Goal: Task Accomplishment & Management: Manage account settings

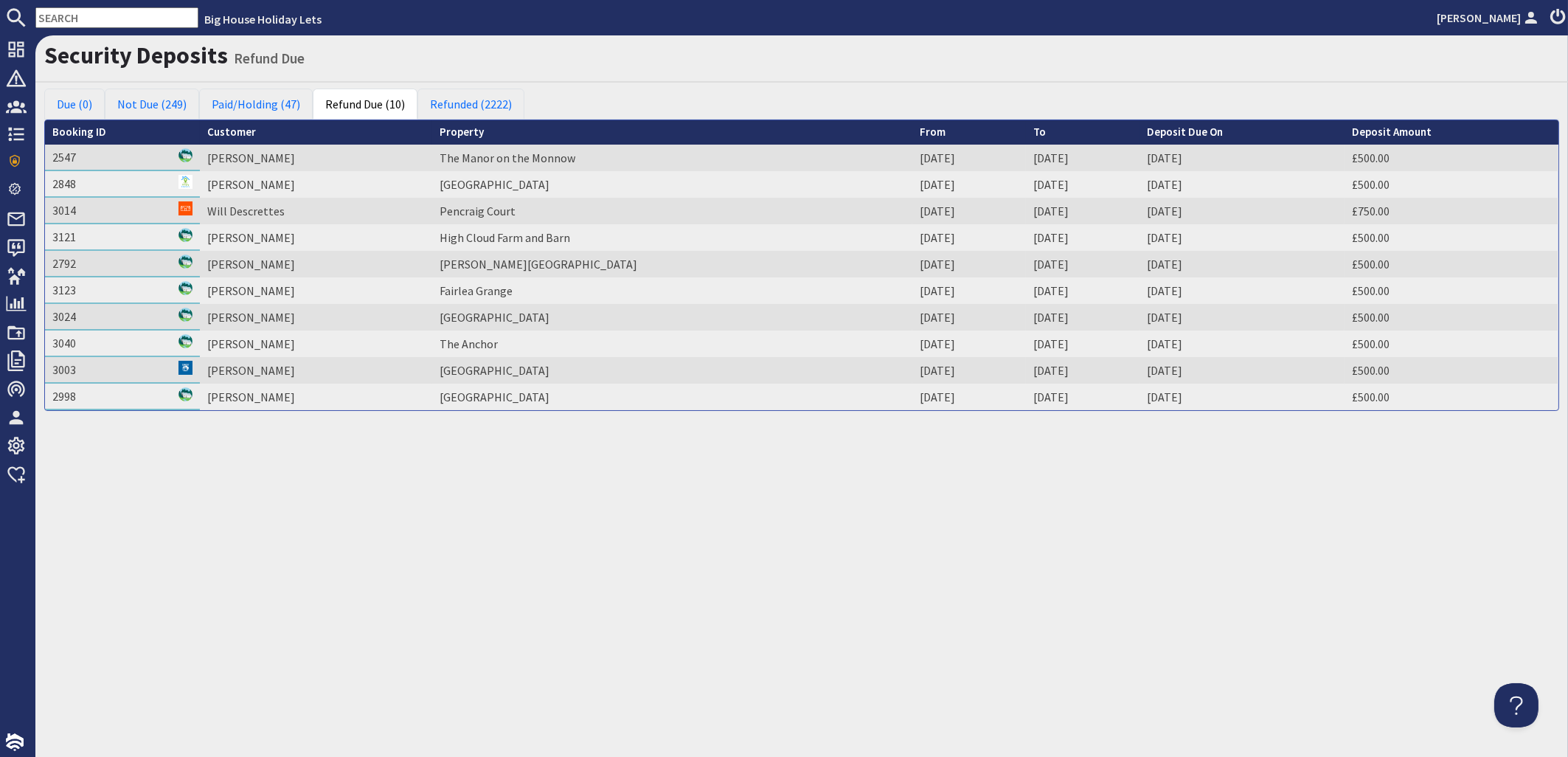
click at [87, 14] on input "text" at bounding box center [117, 18] width 163 height 21
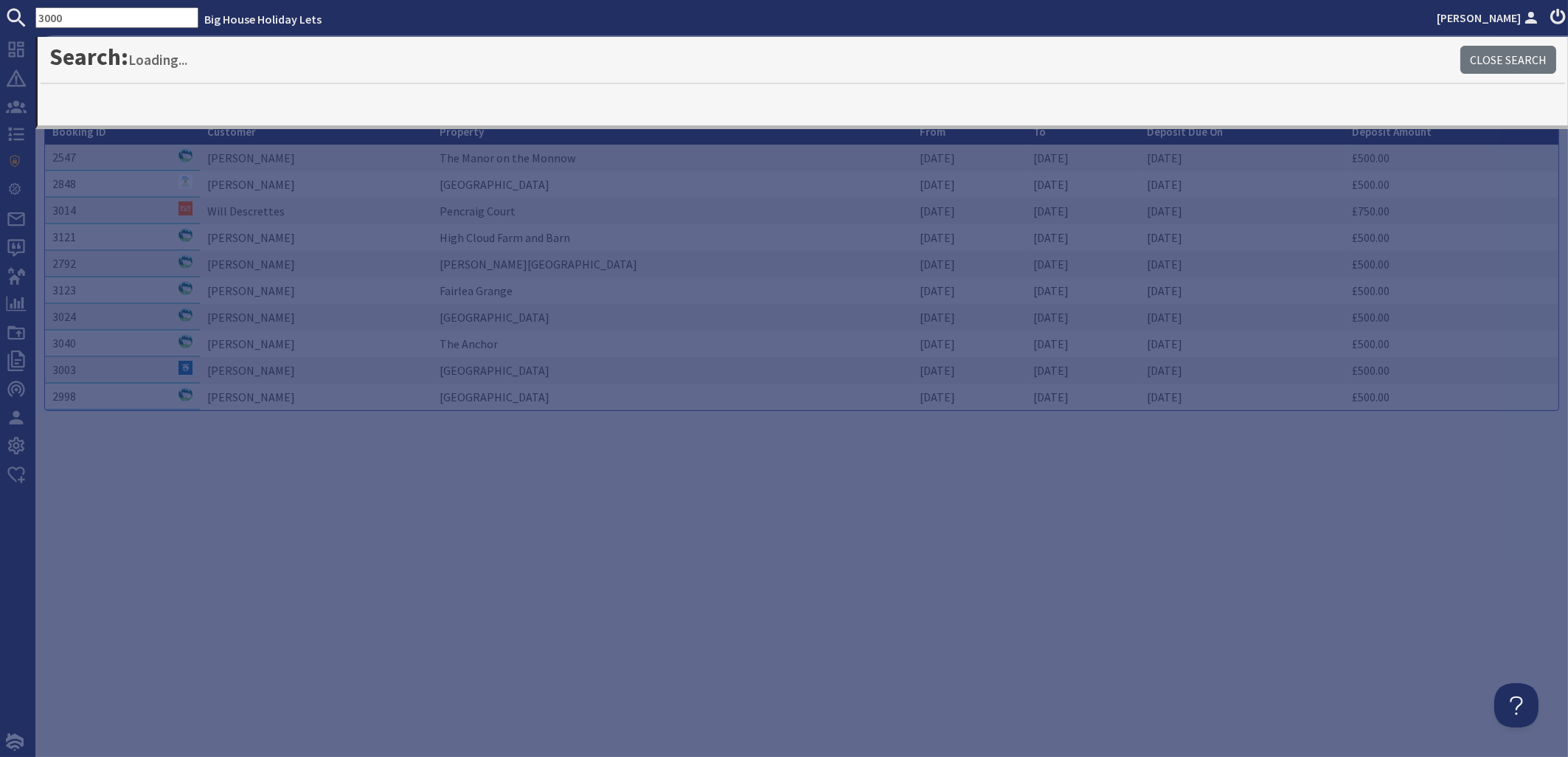
type input "3000"
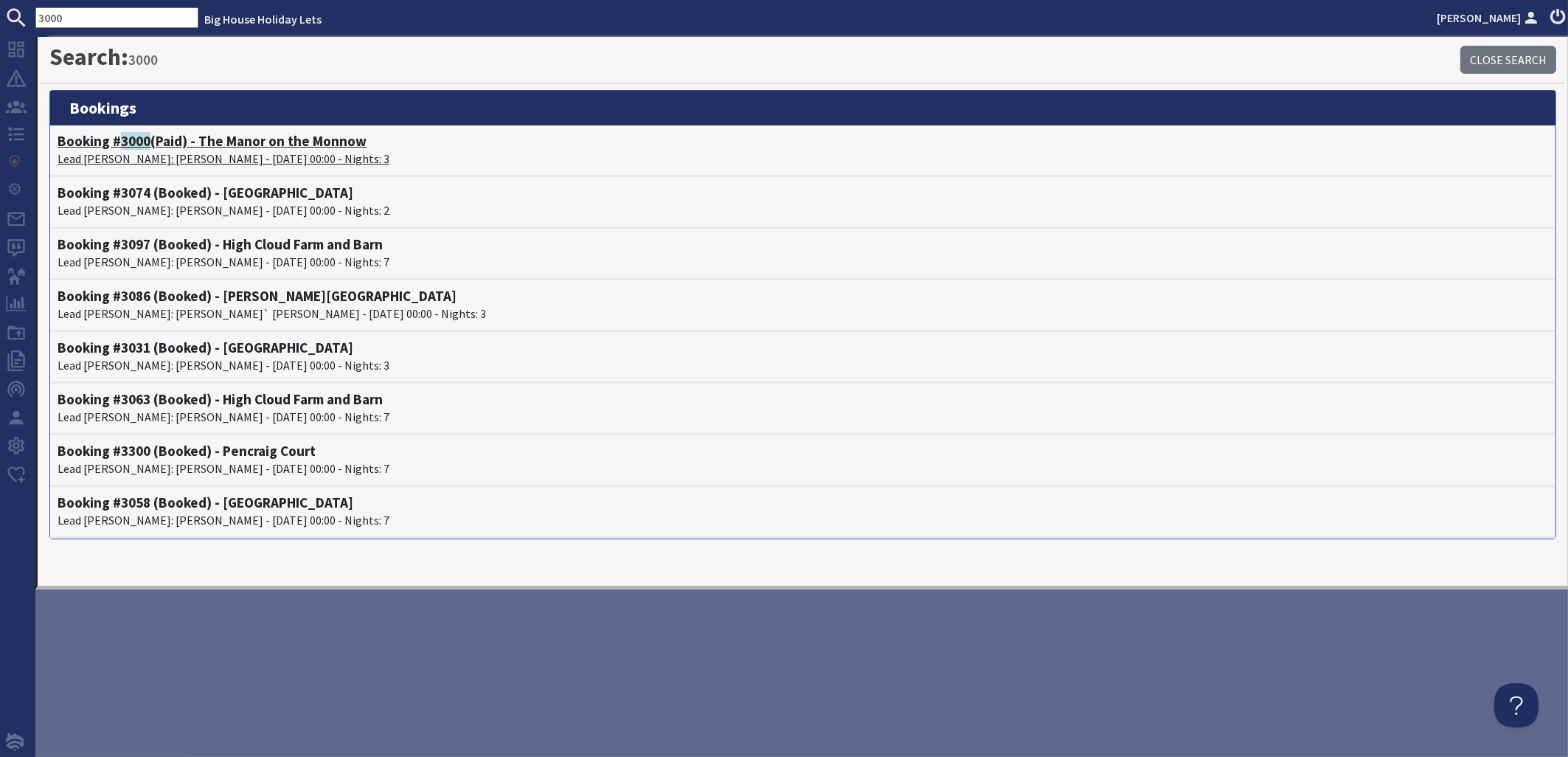
click at [126, 153] on p "Lead [PERSON_NAME]: [PERSON_NAME] - [DATE] 00:00 - Nights: 3" at bounding box center [803, 158] width 1491 height 18
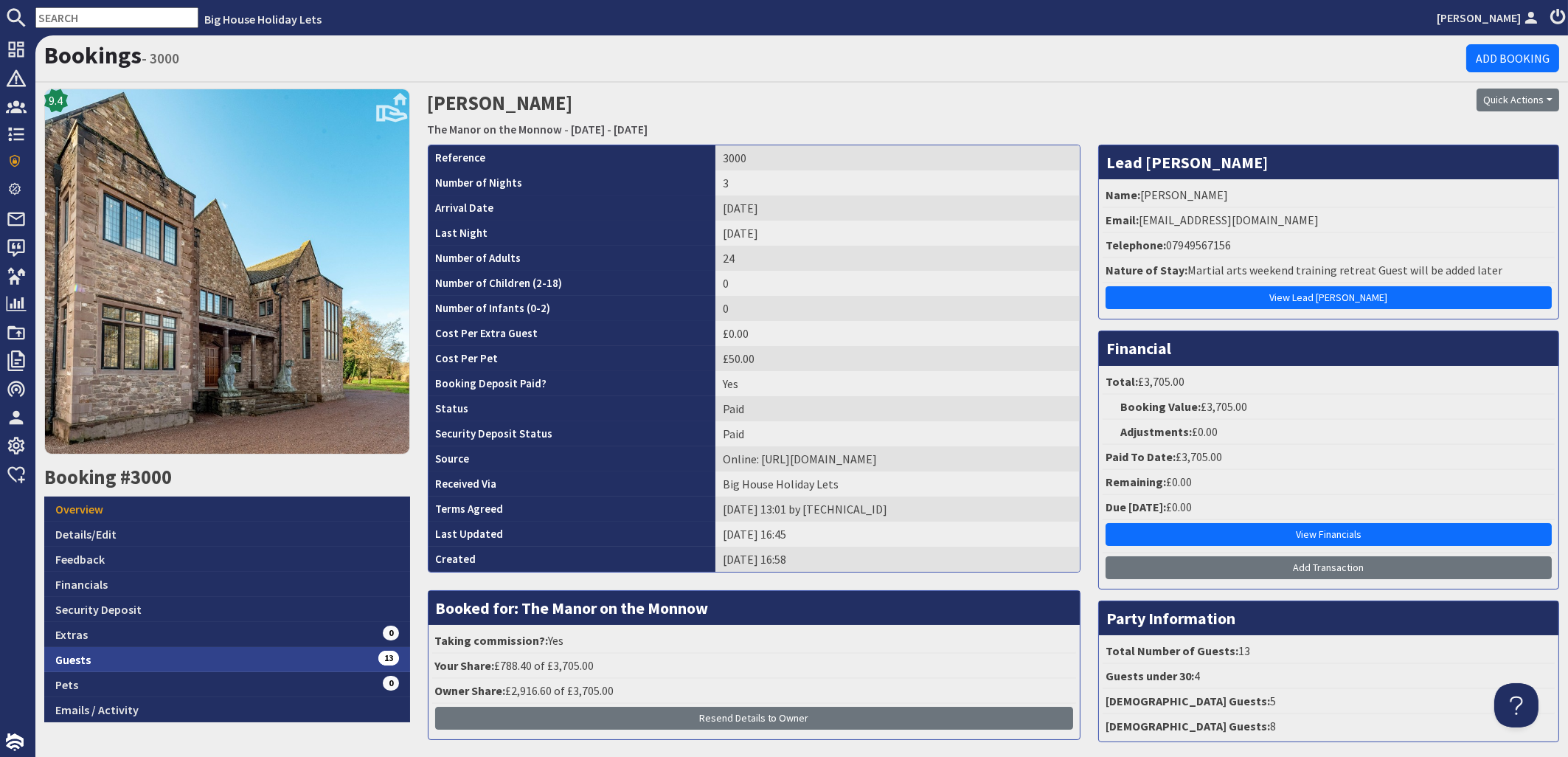
click at [92, 656] on link "Guests 13" at bounding box center [227, 660] width 366 height 25
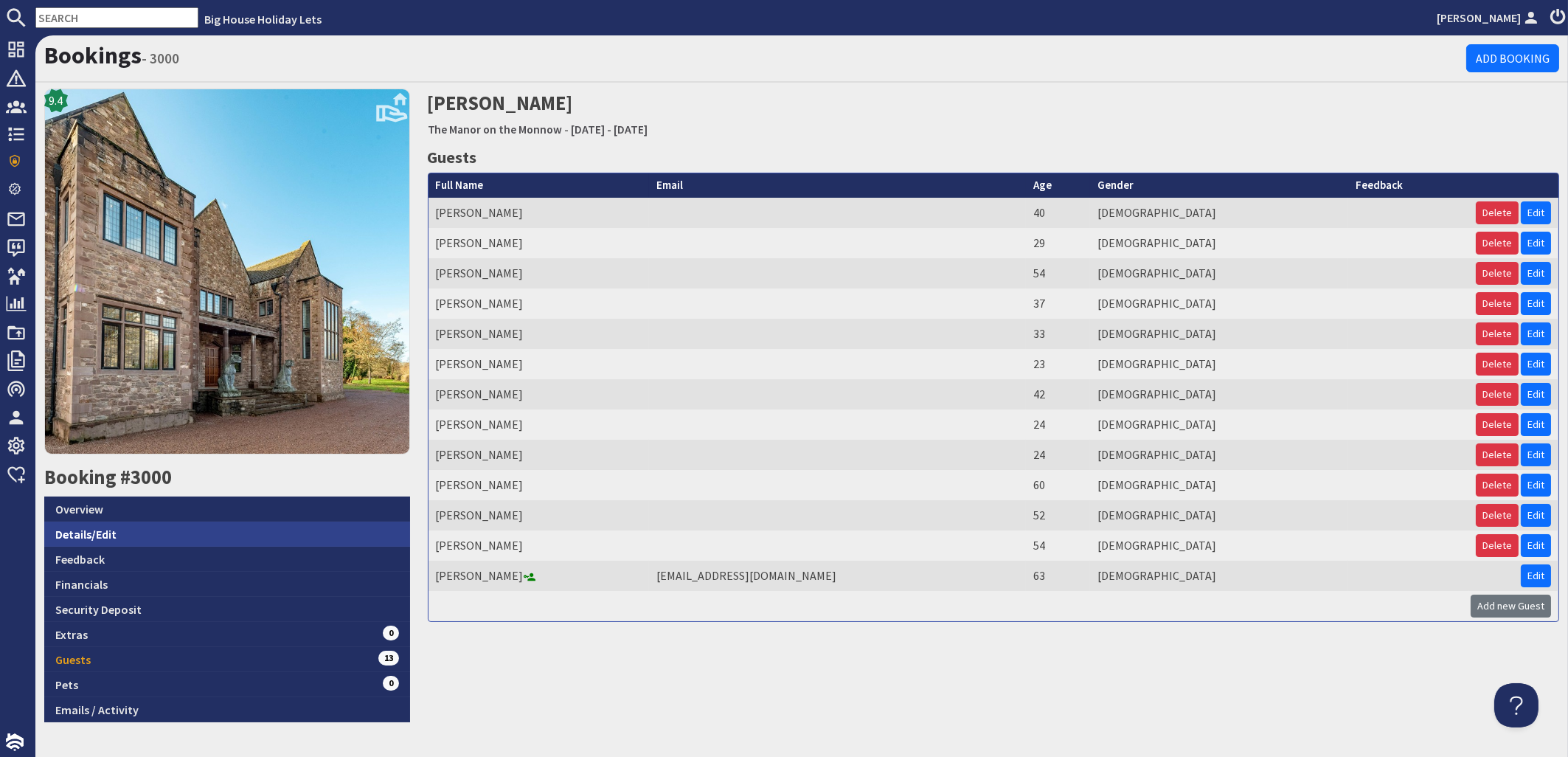
click at [75, 532] on link "Details/Edit" at bounding box center [227, 534] width 366 height 25
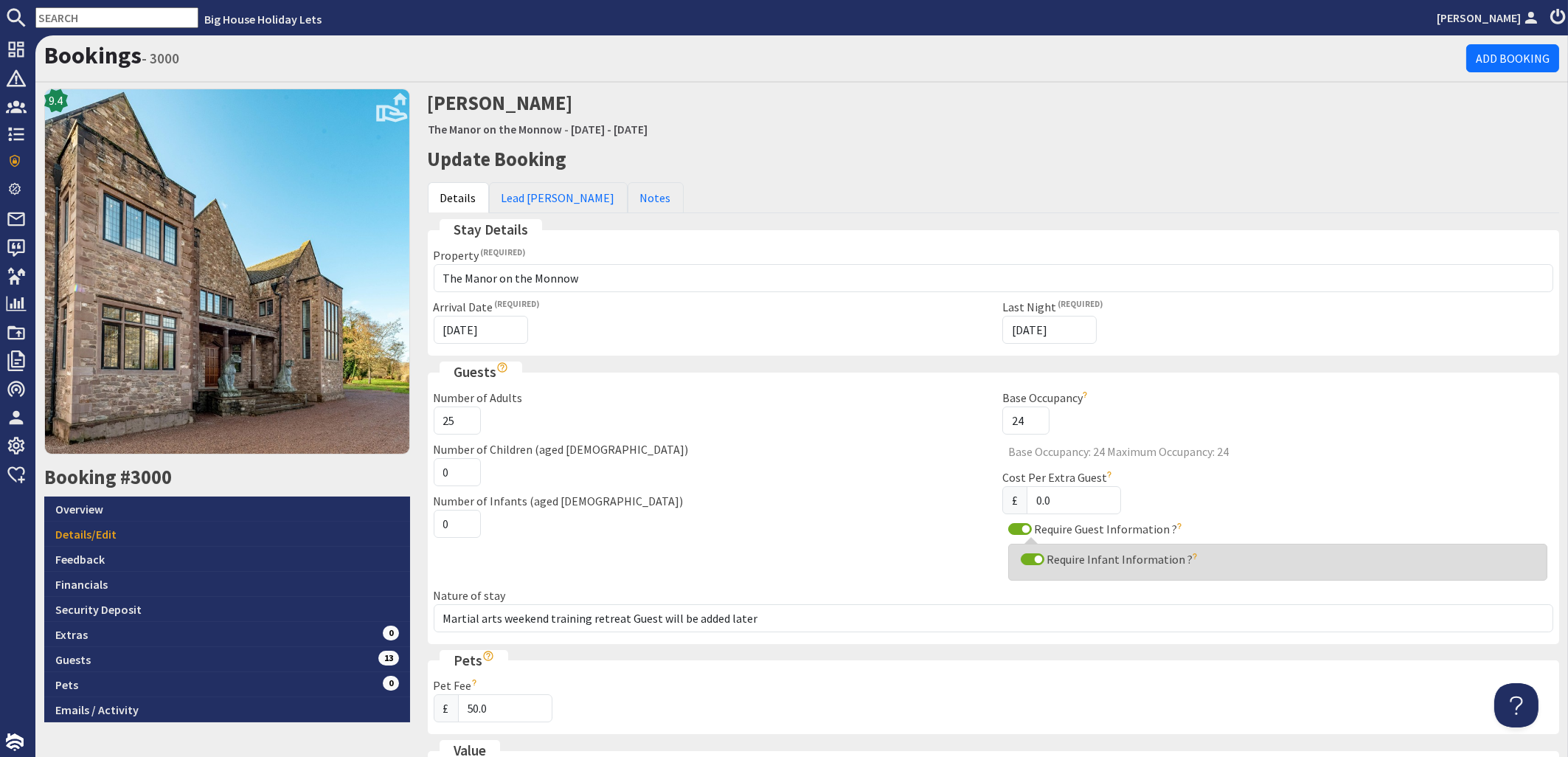
click at [460, 418] on input "25" at bounding box center [457, 420] width 47 height 28
click at [460, 418] on input "26" at bounding box center [457, 420] width 47 height 28
click at [459, 424] on input "25" at bounding box center [457, 420] width 47 height 28
click at [459, 424] on input "24" at bounding box center [457, 420] width 47 height 28
click at [459, 424] on input "23" at bounding box center [457, 420] width 47 height 28
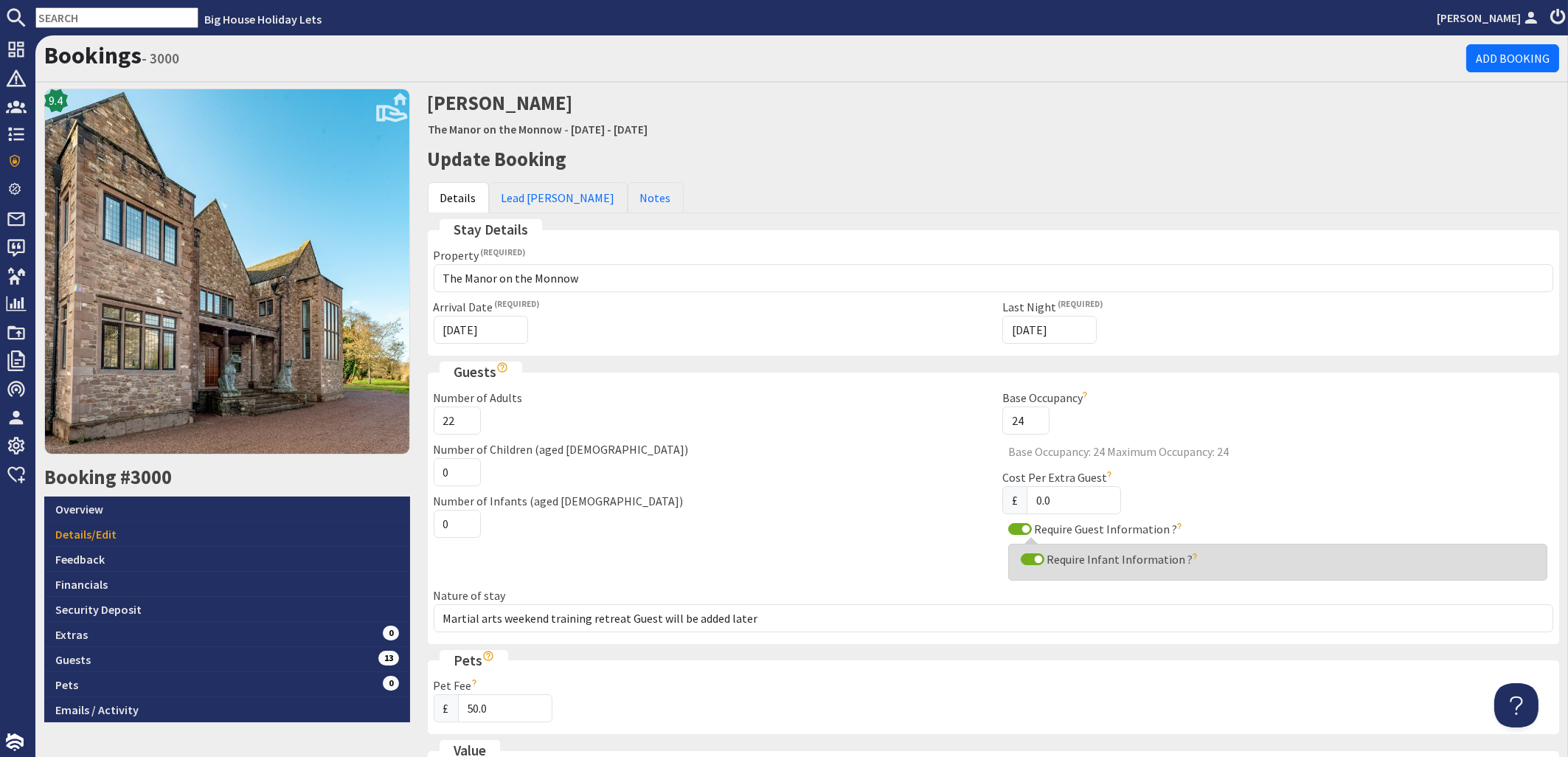
click at [459, 424] on input "22" at bounding box center [457, 420] width 47 height 28
click at [459, 424] on input "21" at bounding box center [457, 420] width 47 height 28
click at [459, 424] on input "20" at bounding box center [457, 420] width 47 height 28
click at [459, 424] on input "19" at bounding box center [457, 420] width 47 height 28
click at [459, 424] on input "18" at bounding box center [457, 420] width 47 height 28
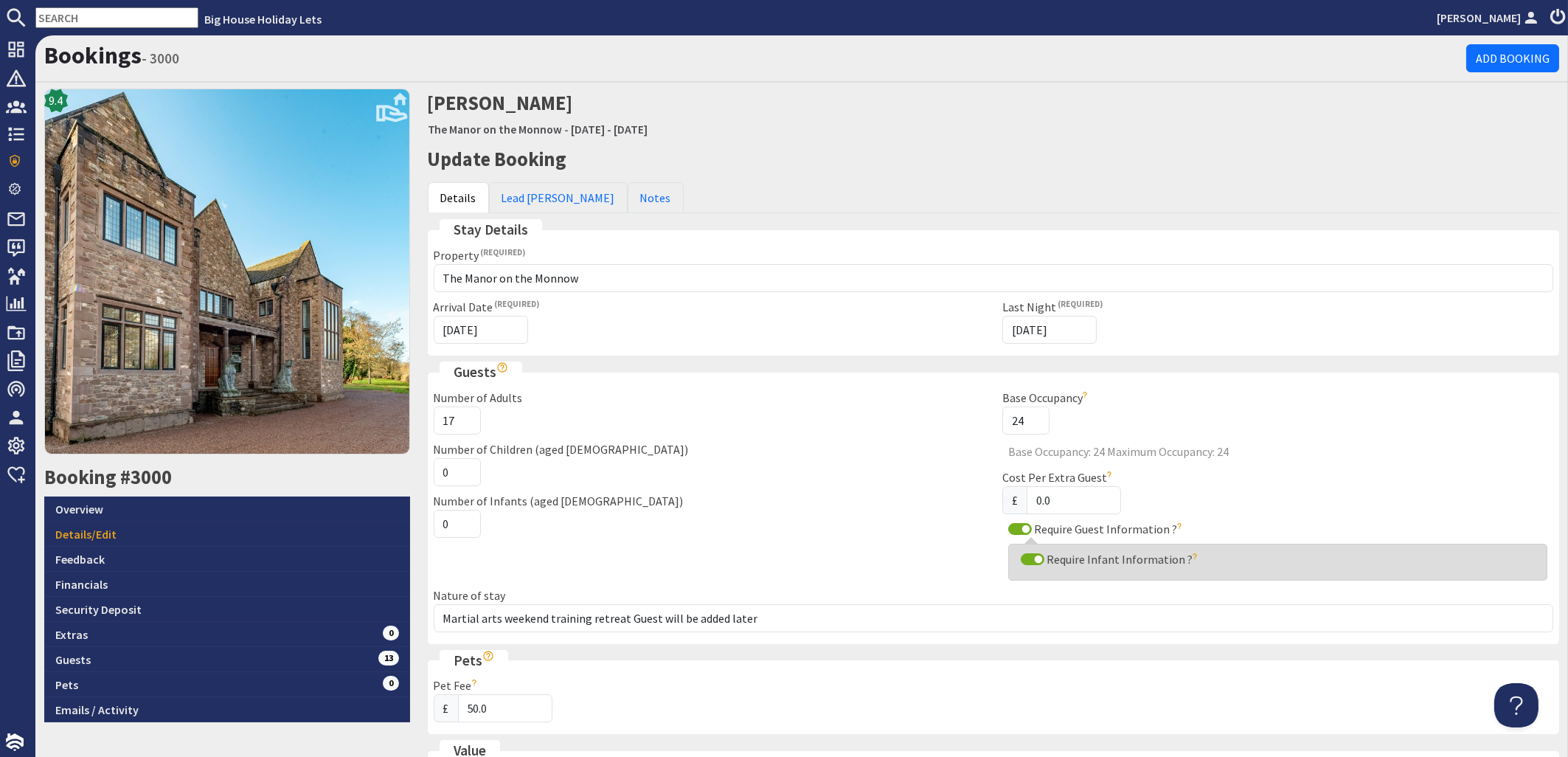
click at [459, 424] on input "17" at bounding box center [457, 420] width 47 height 28
click at [459, 424] on input "16" at bounding box center [457, 420] width 47 height 28
click at [459, 424] on input "15" at bounding box center [457, 420] width 47 height 28
click at [459, 424] on input "14" at bounding box center [457, 420] width 47 height 28
type input "13"
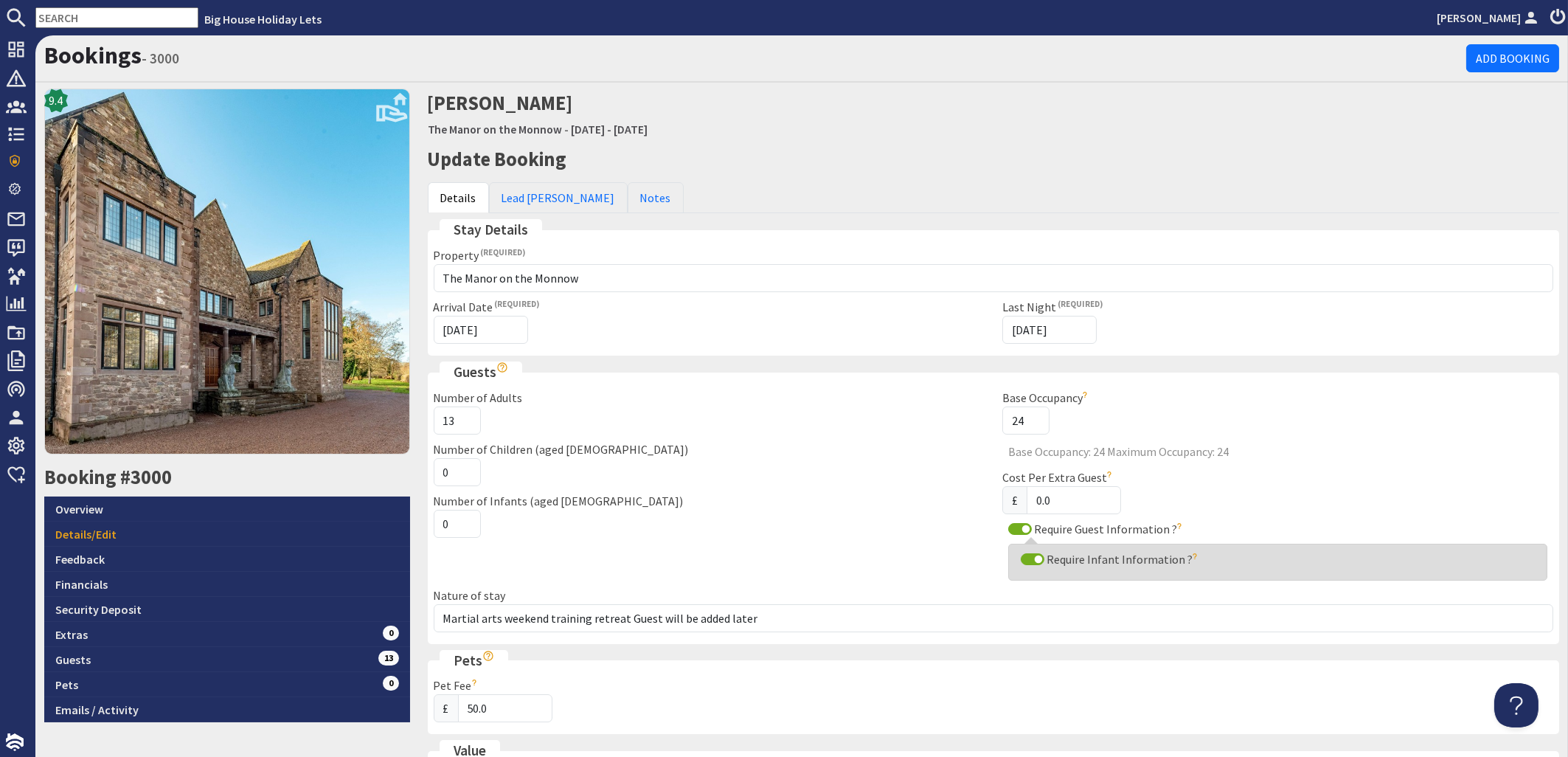
click at [459, 424] on input "13" at bounding box center [457, 420] width 47 height 28
click at [690, 471] on div "Number of Children (aged [DEMOGRAPHIC_DATA]) 0" at bounding box center [708, 463] width 569 height 46
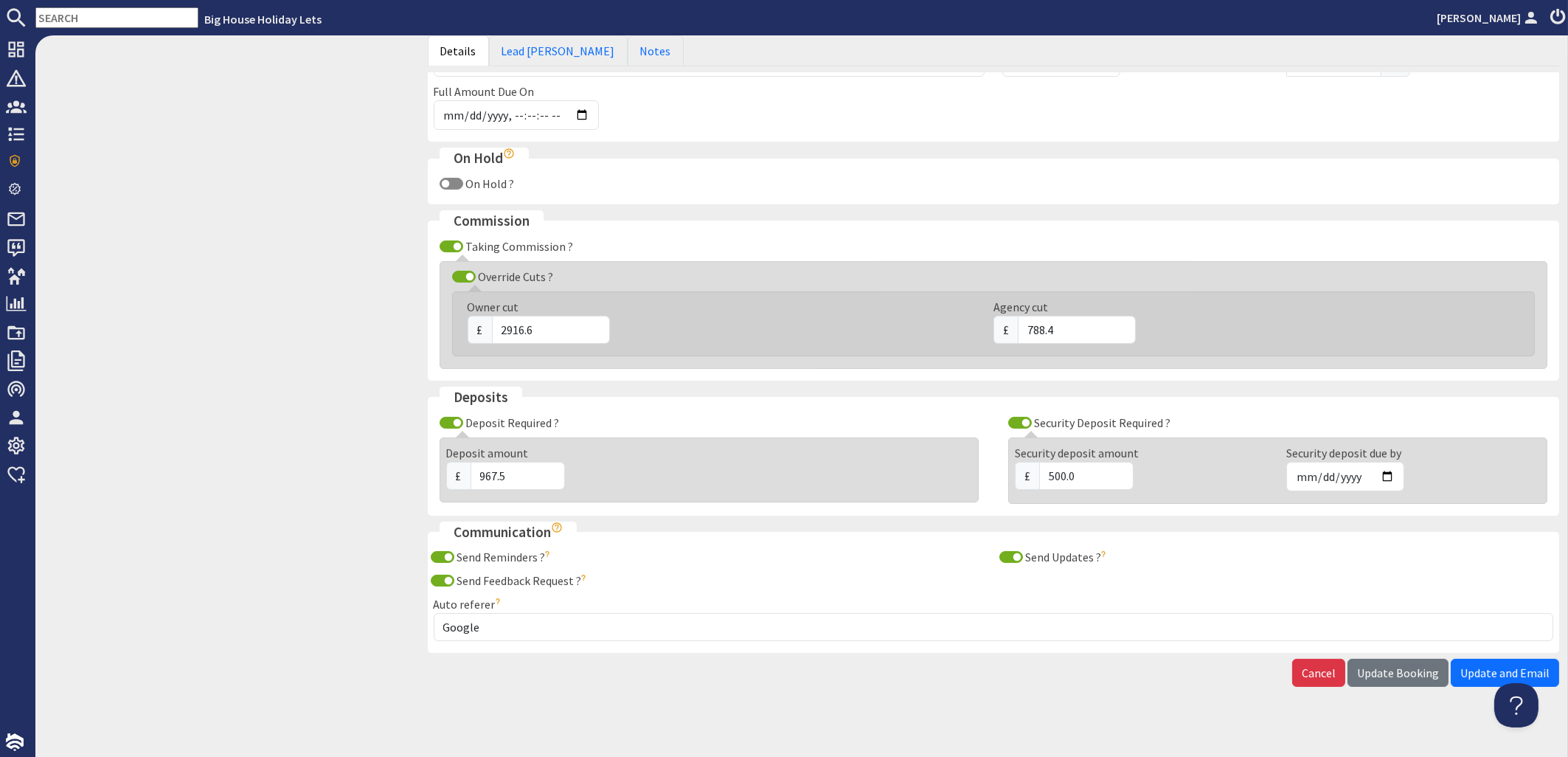
scroll to position [800, 0]
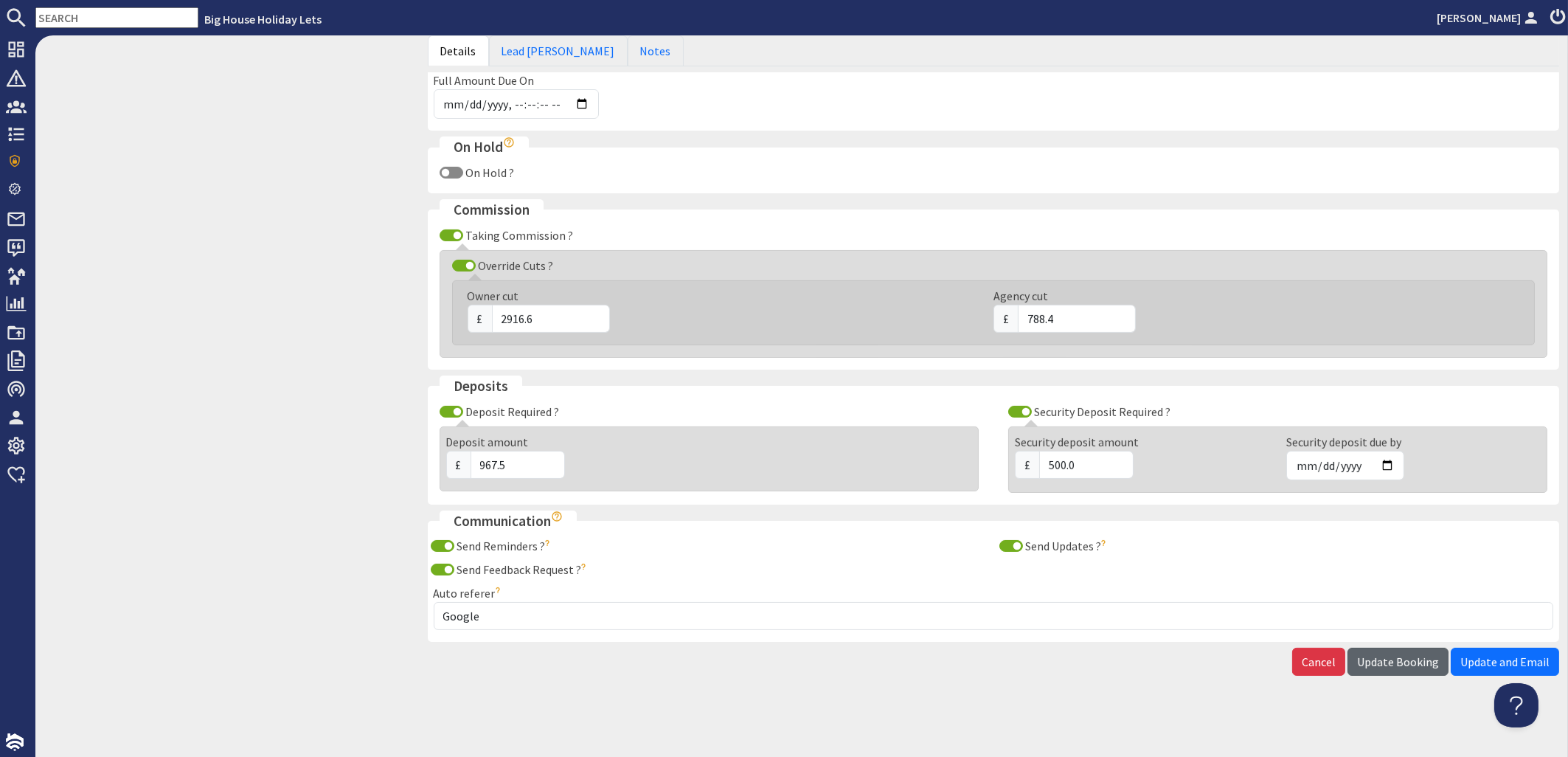
click at [1386, 665] on span "Update Booking" at bounding box center [1398, 662] width 82 height 14
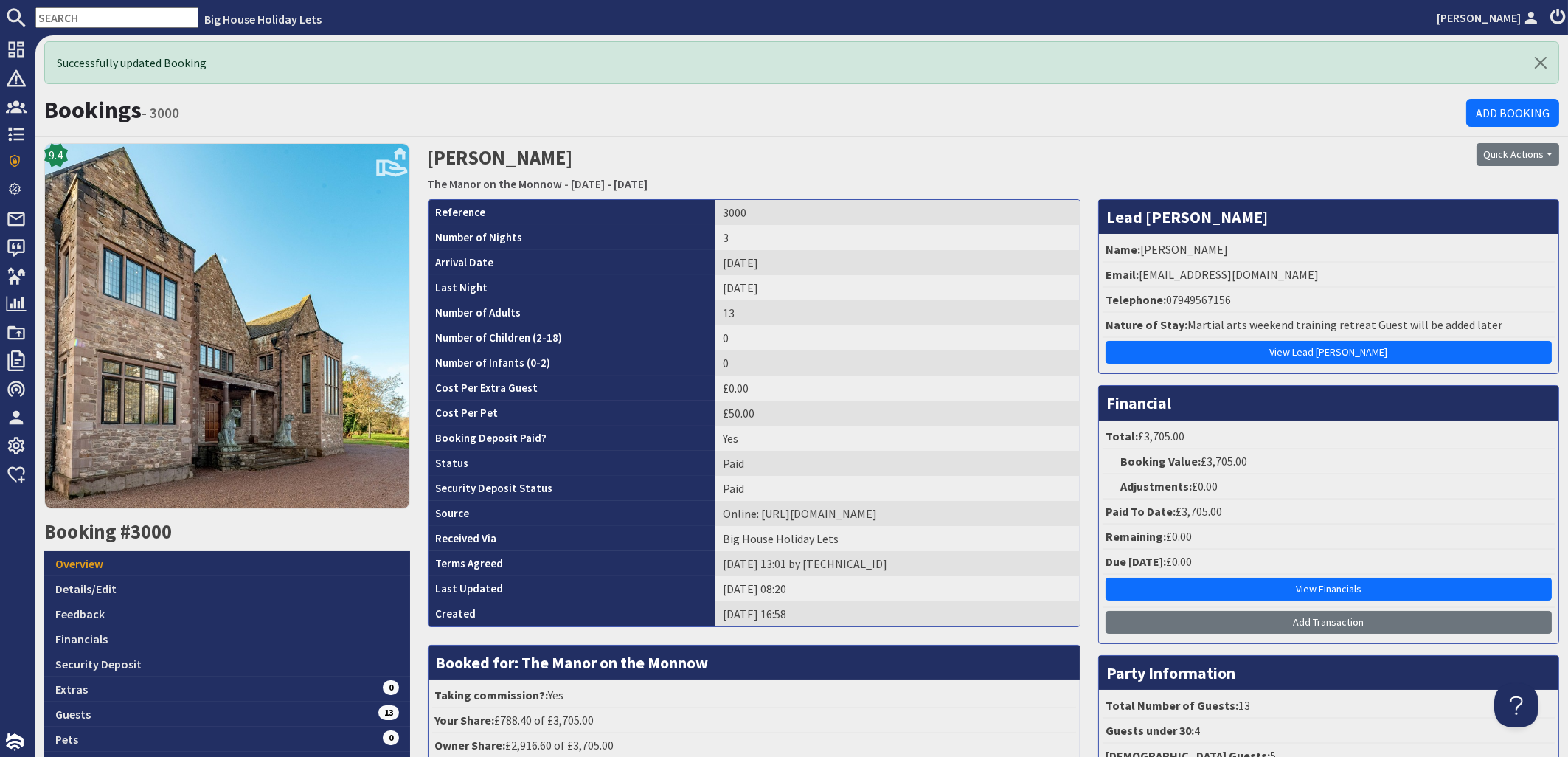
click at [70, 12] on input "text" at bounding box center [117, 18] width 163 height 21
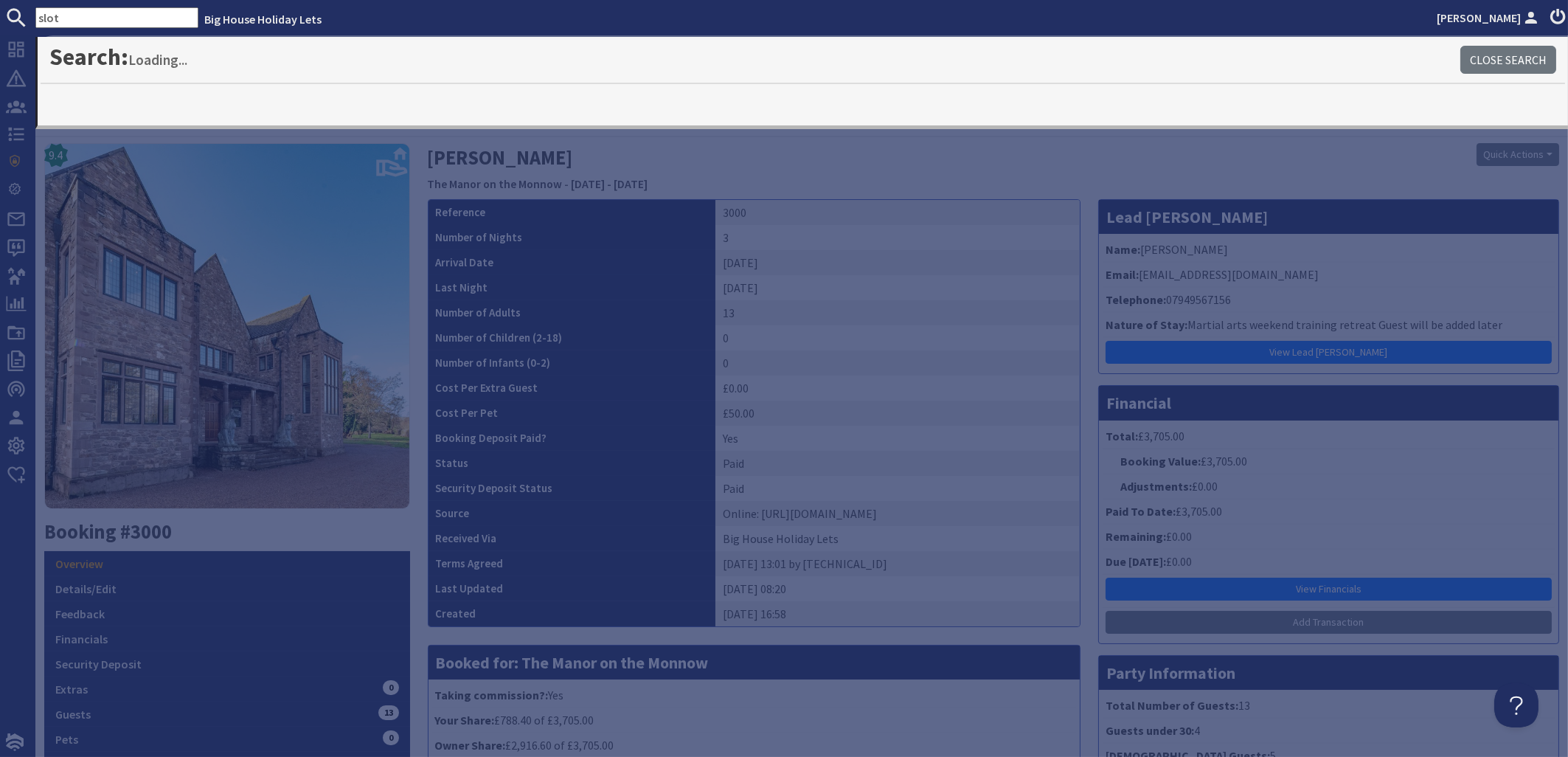
type input "slot"
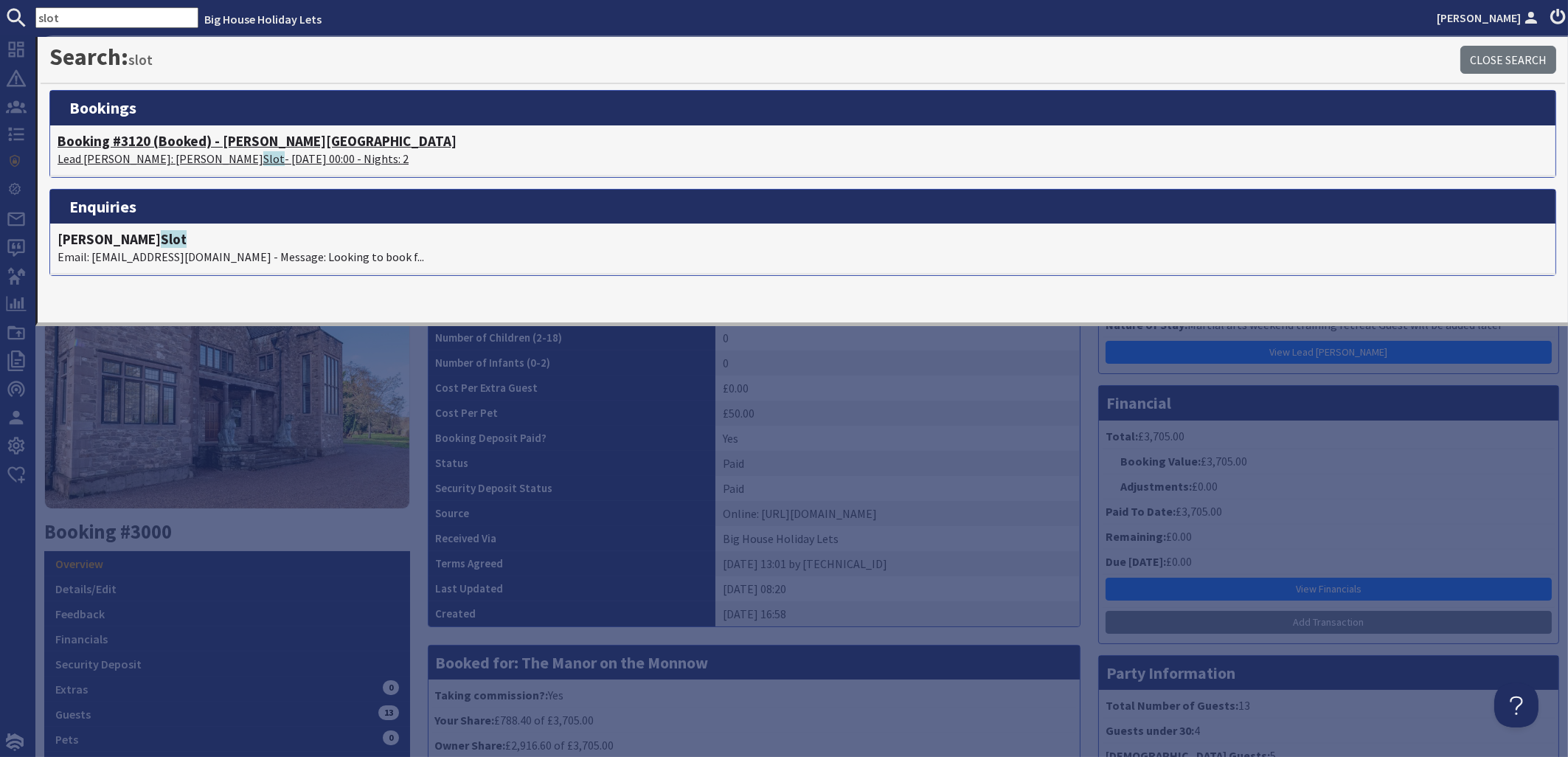
click at [142, 154] on p "Lead [PERSON_NAME]: [PERSON_NAME] - [DATE] 00:00 - Nights: 2" at bounding box center [803, 158] width 1491 height 18
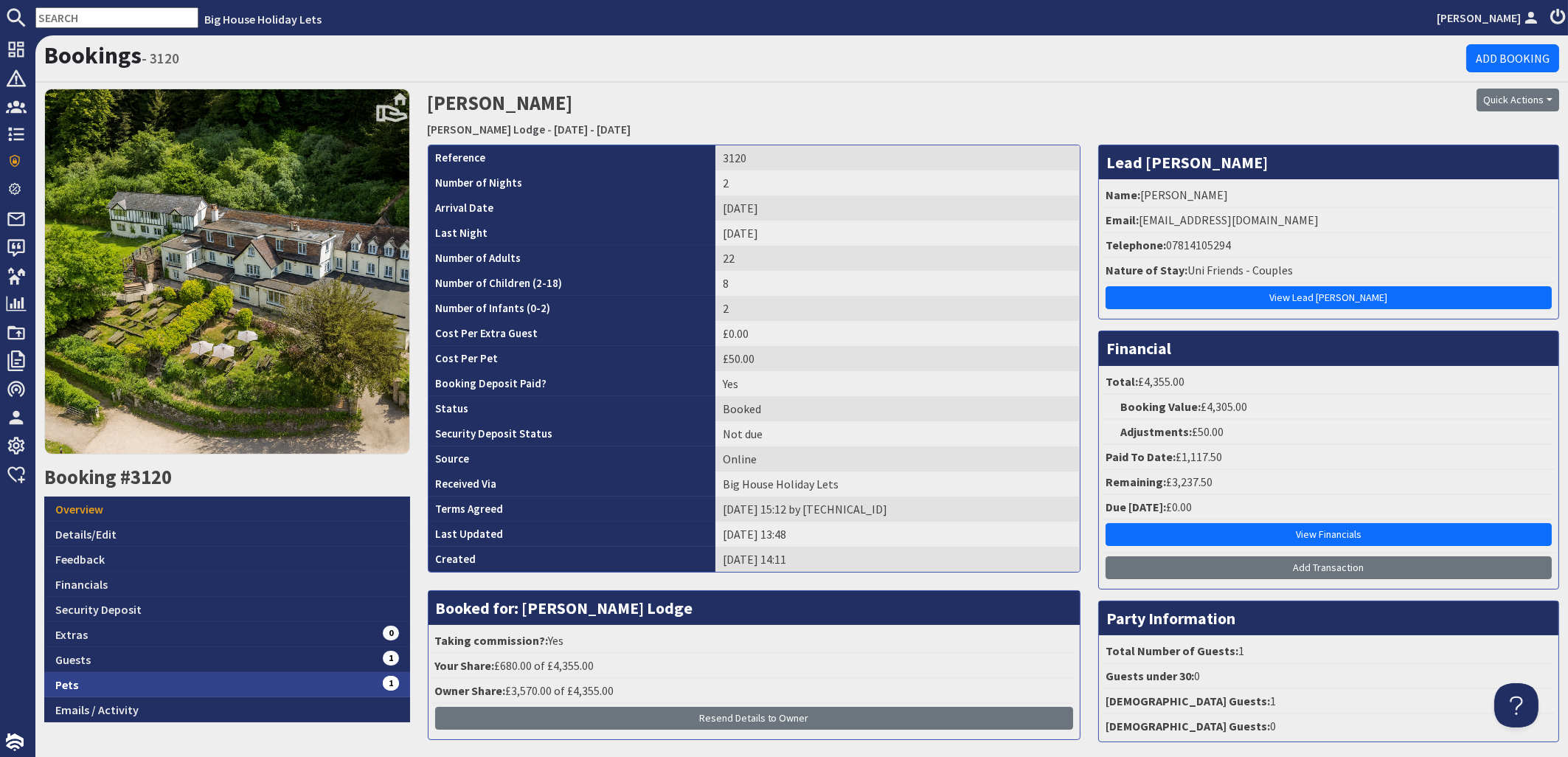
click at [63, 683] on link "Pets 1" at bounding box center [227, 685] width 366 height 25
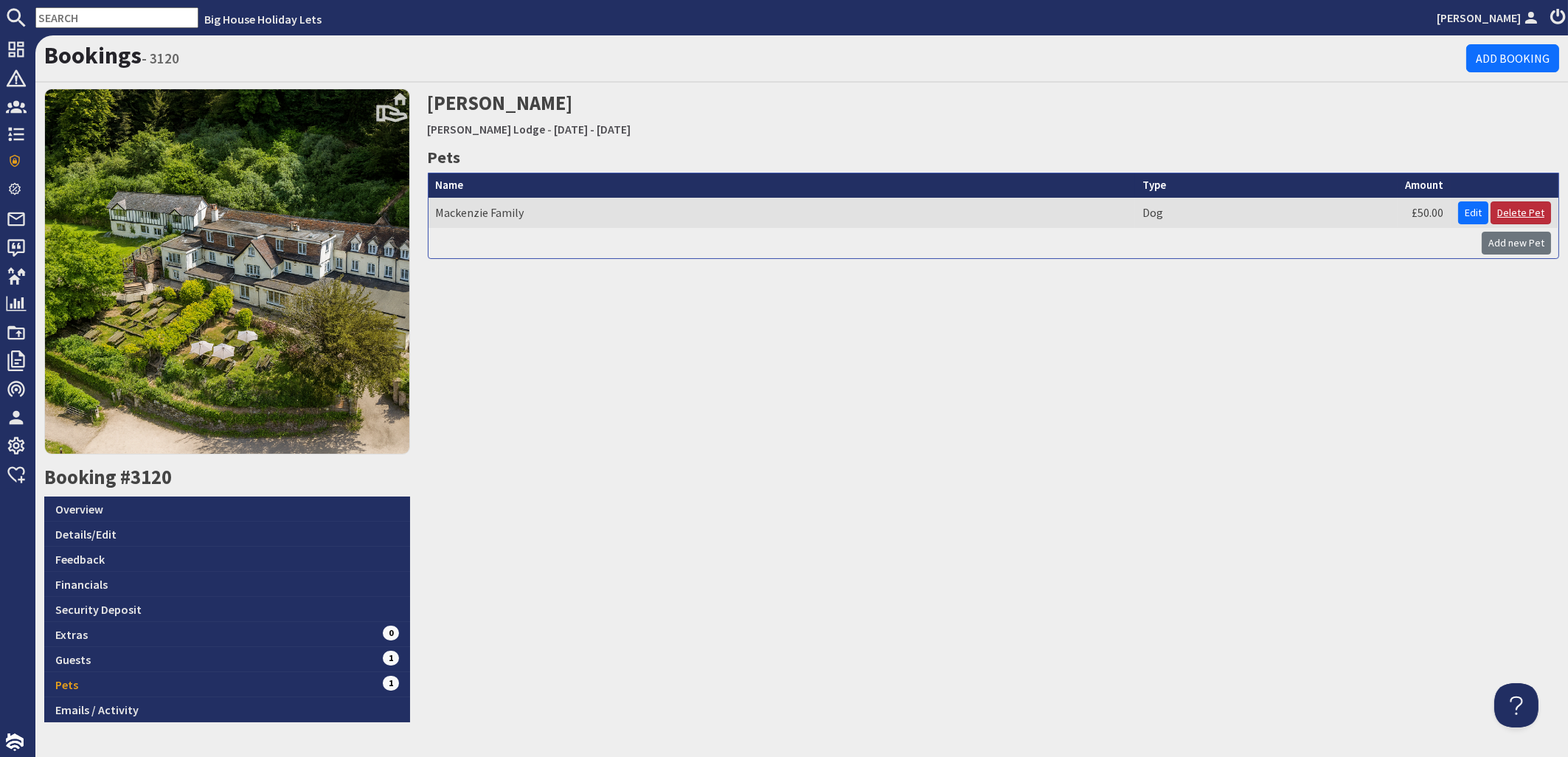
click at [1517, 212] on link "Delete Pet" at bounding box center [1521, 212] width 60 height 23
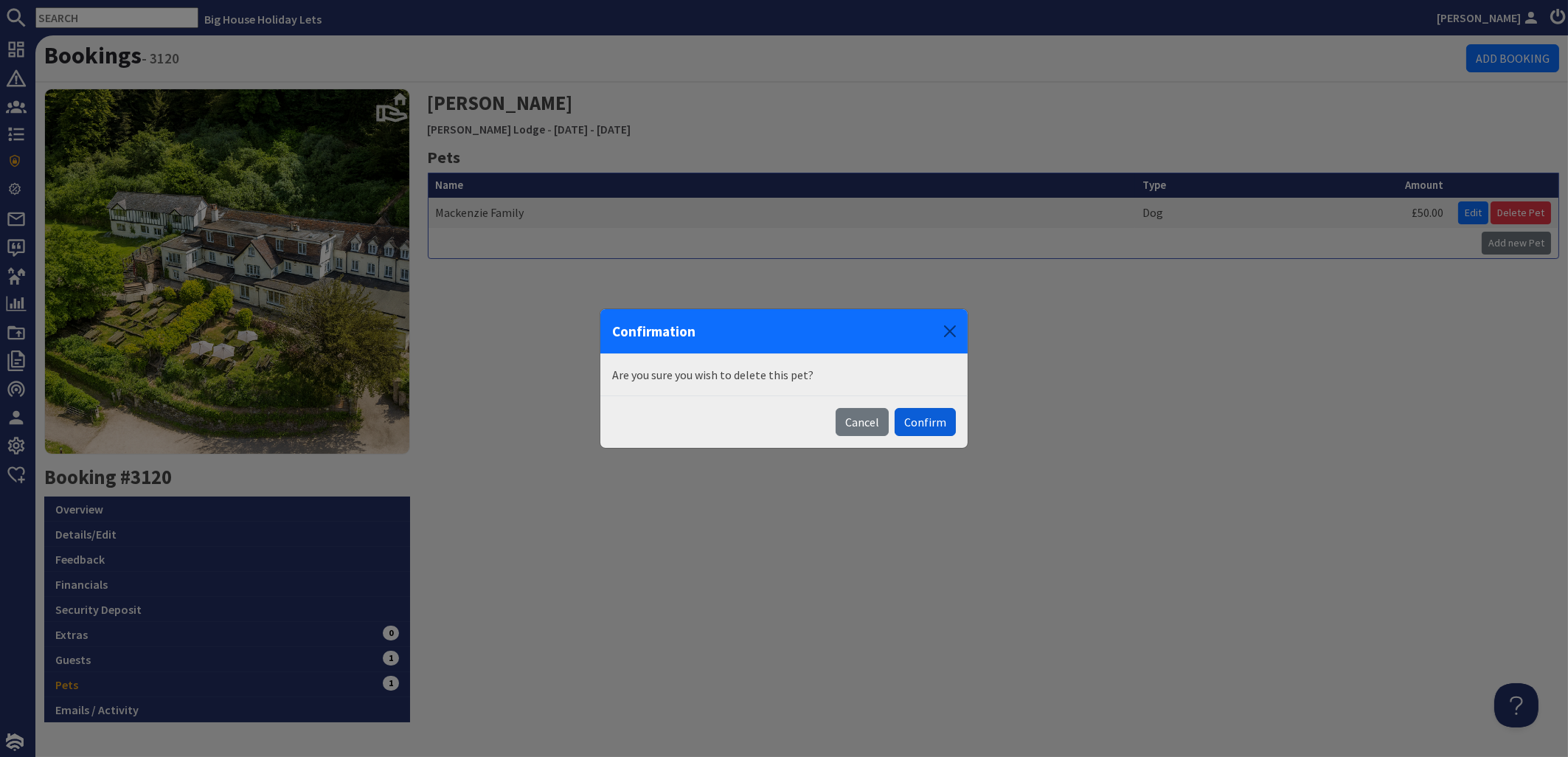
click at [926, 425] on button "Confirm" at bounding box center [926, 422] width 61 height 28
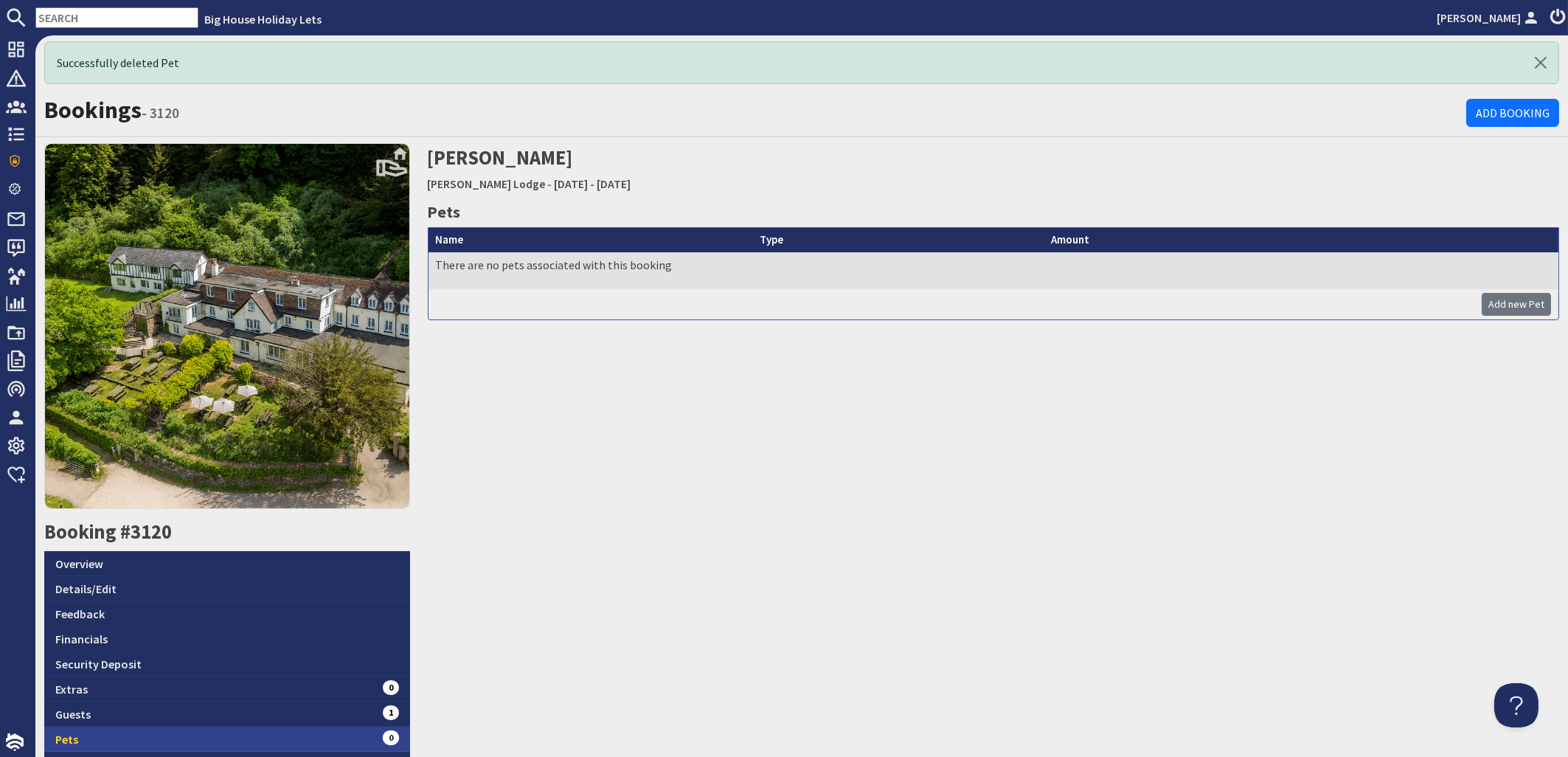
click at [69, 734] on link "Pets 0" at bounding box center [227, 739] width 366 height 25
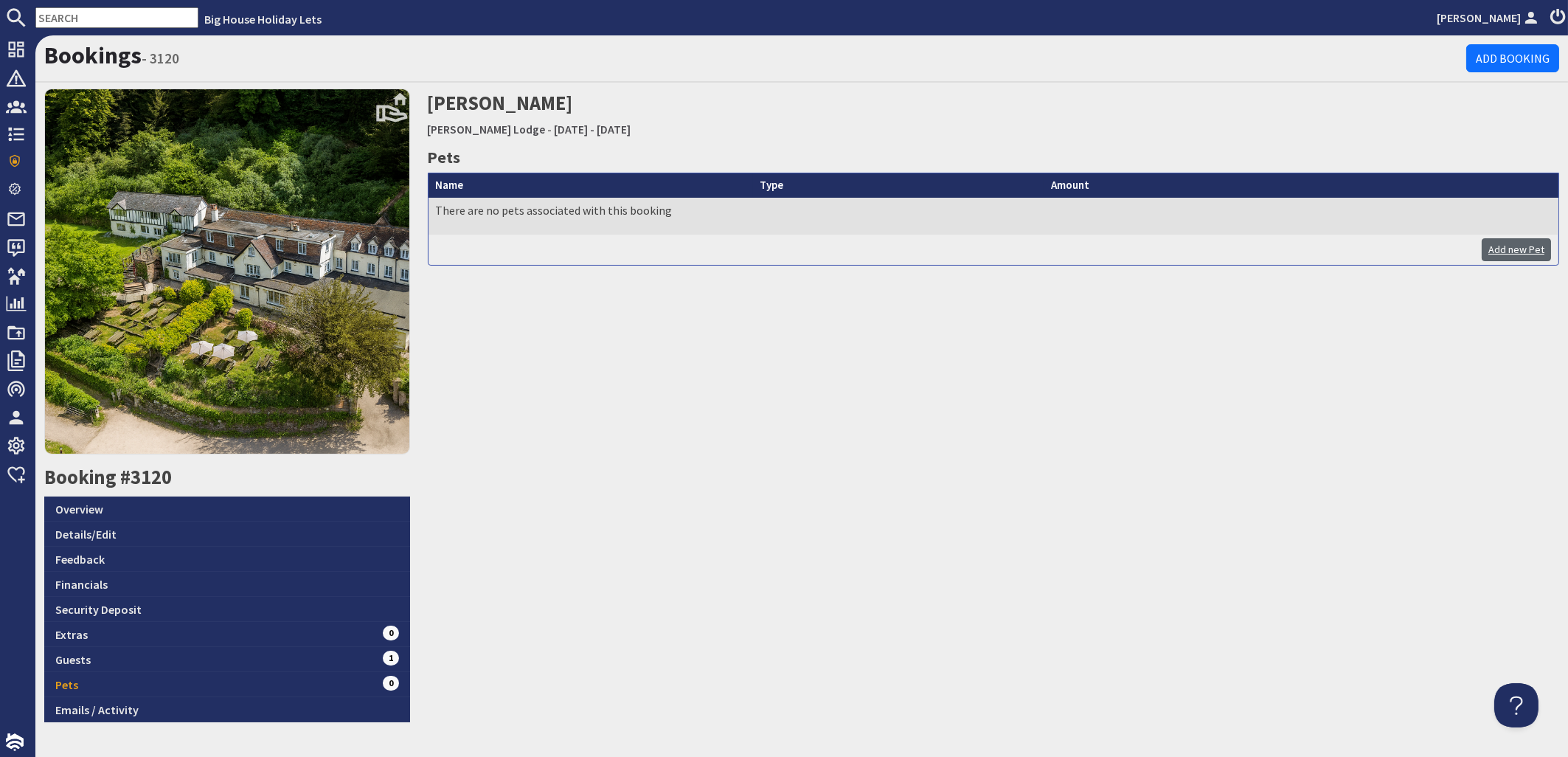
click at [1504, 250] on link "Add new Pet" at bounding box center [1517, 249] width 69 height 23
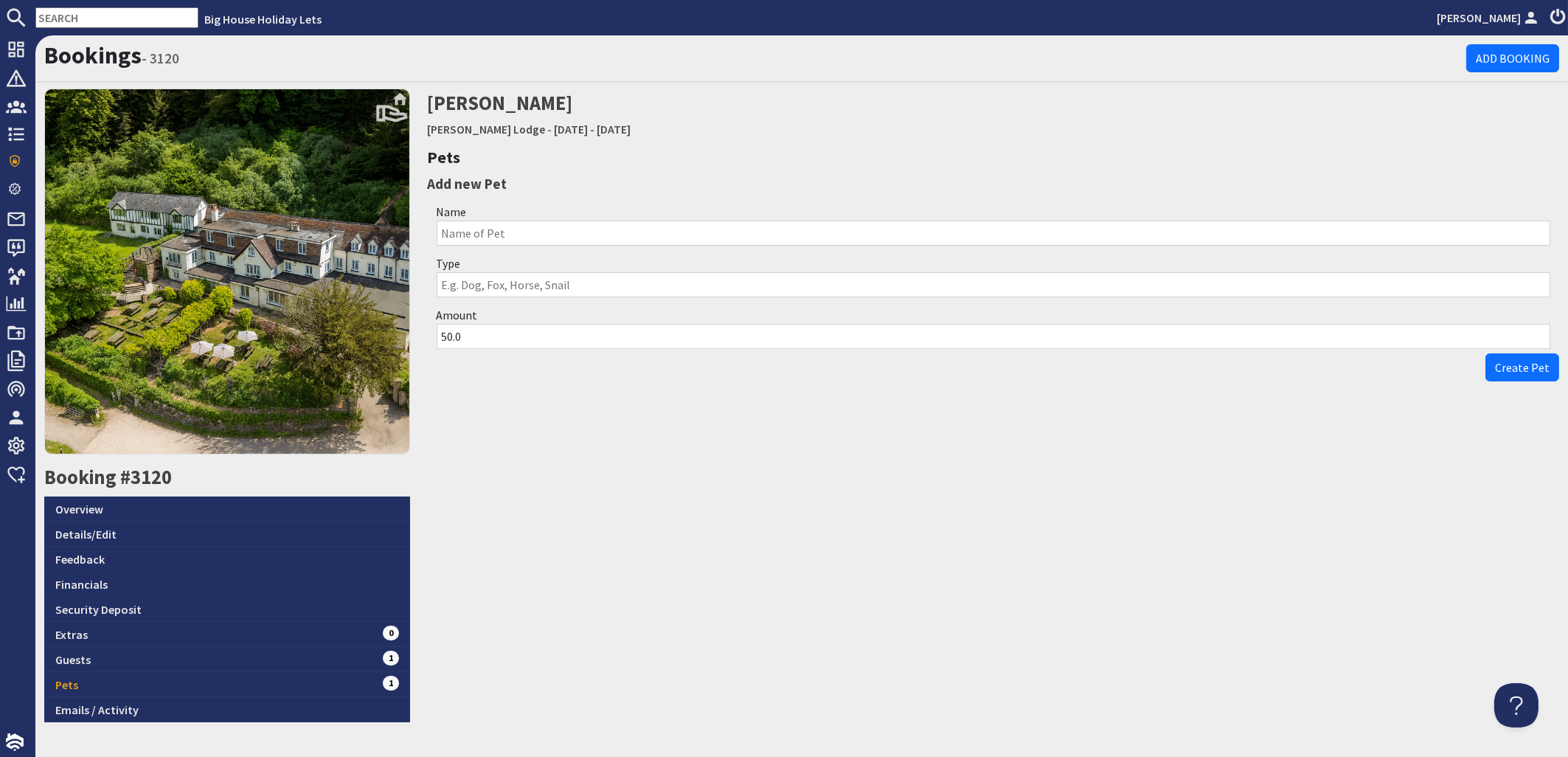
click at [471, 284] on input "Type" at bounding box center [994, 285] width 1114 height 25
click at [464, 228] on input "Name" at bounding box center [994, 232] width 1114 height 25
type input "Mackenzie Family"
click at [446, 281] on input "Type" at bounding box center [994, 285] width 1114 height 25
type input "Dog"
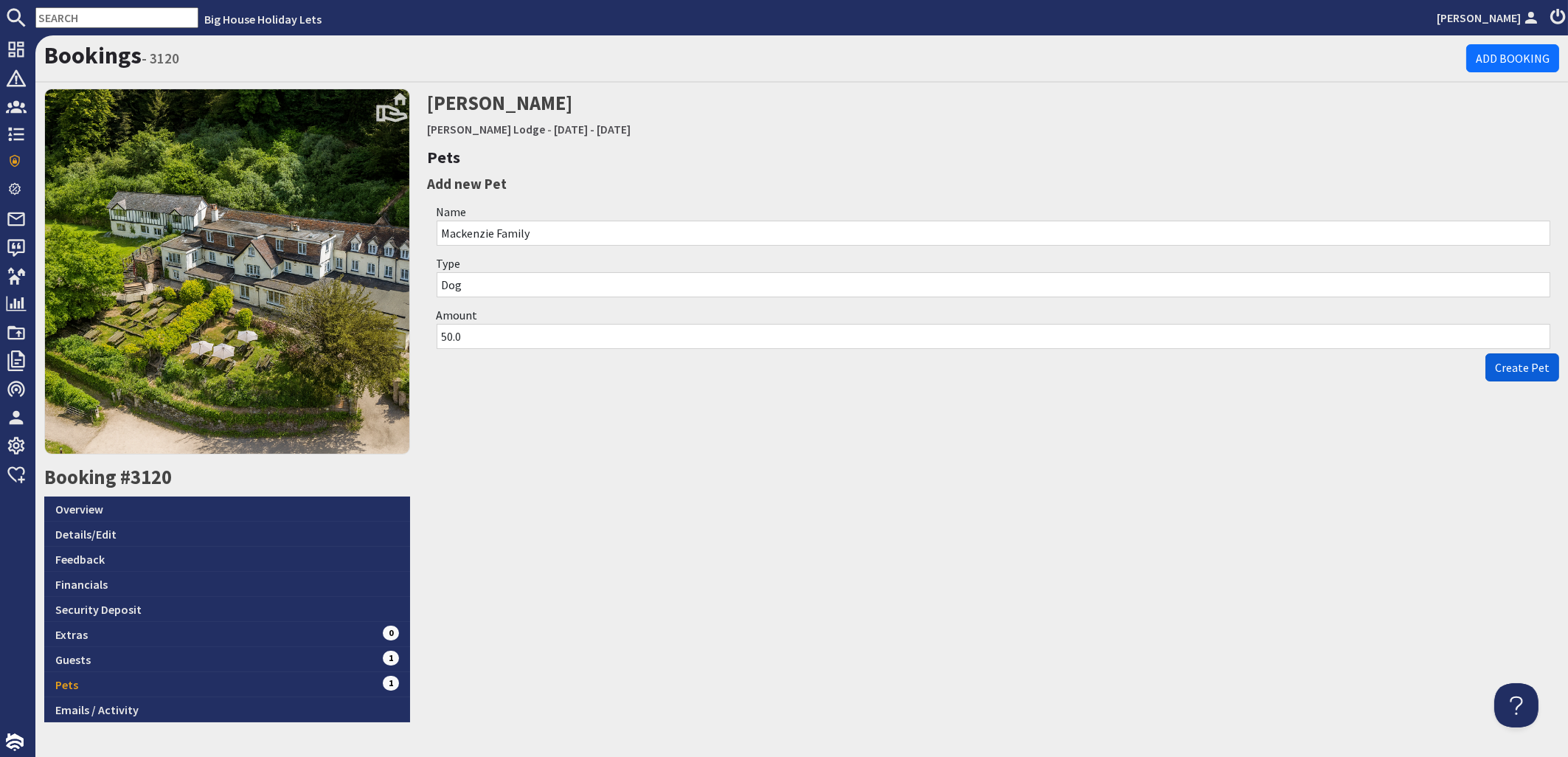
click at [1513, 368] on span "Create Pet" at bounding box center [1523, 368] width 55 height 14
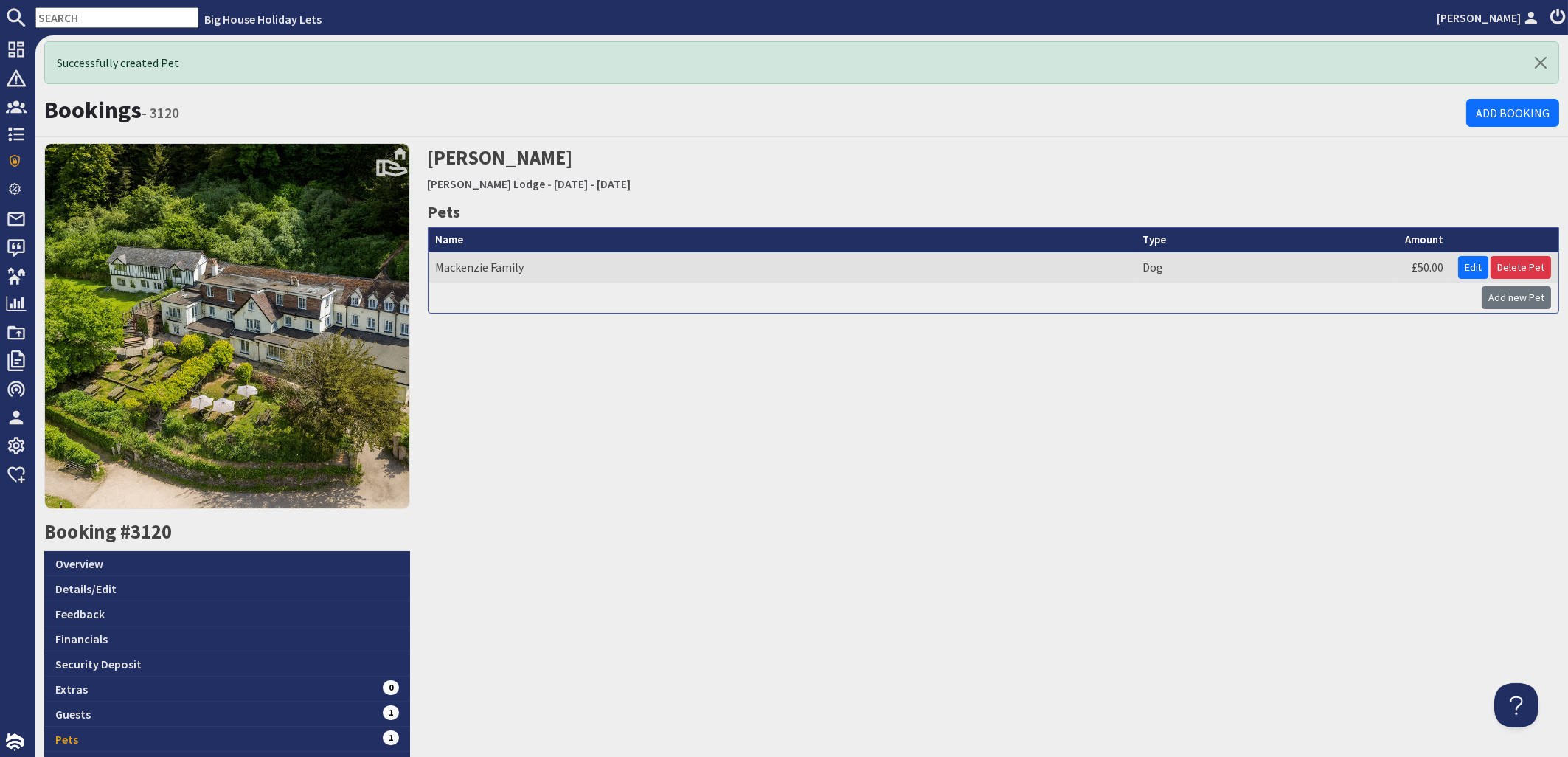
click at [109, 15] on input "text" at bounding box center [117, 18] width 163 height 21
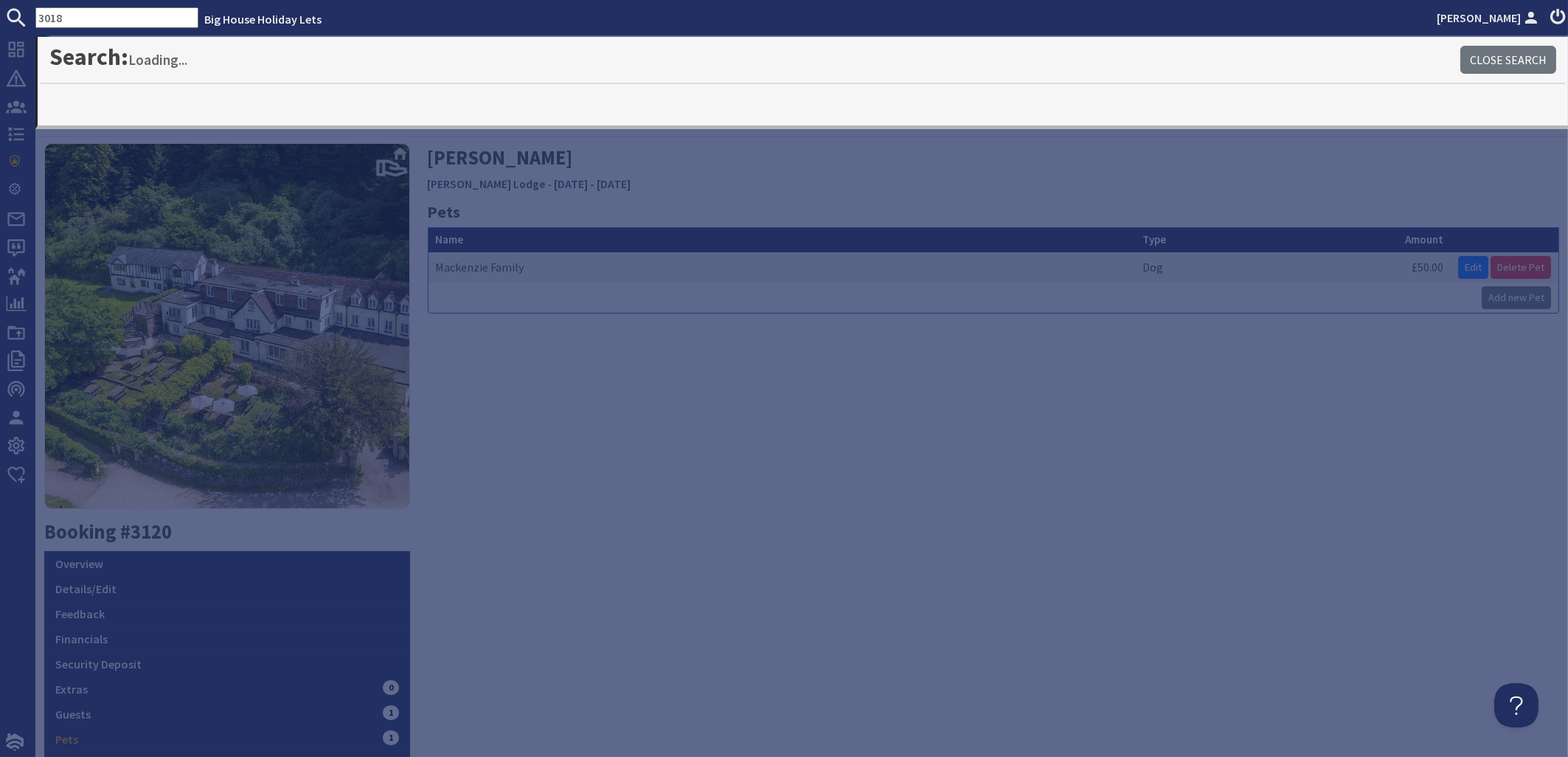
type input "3018"
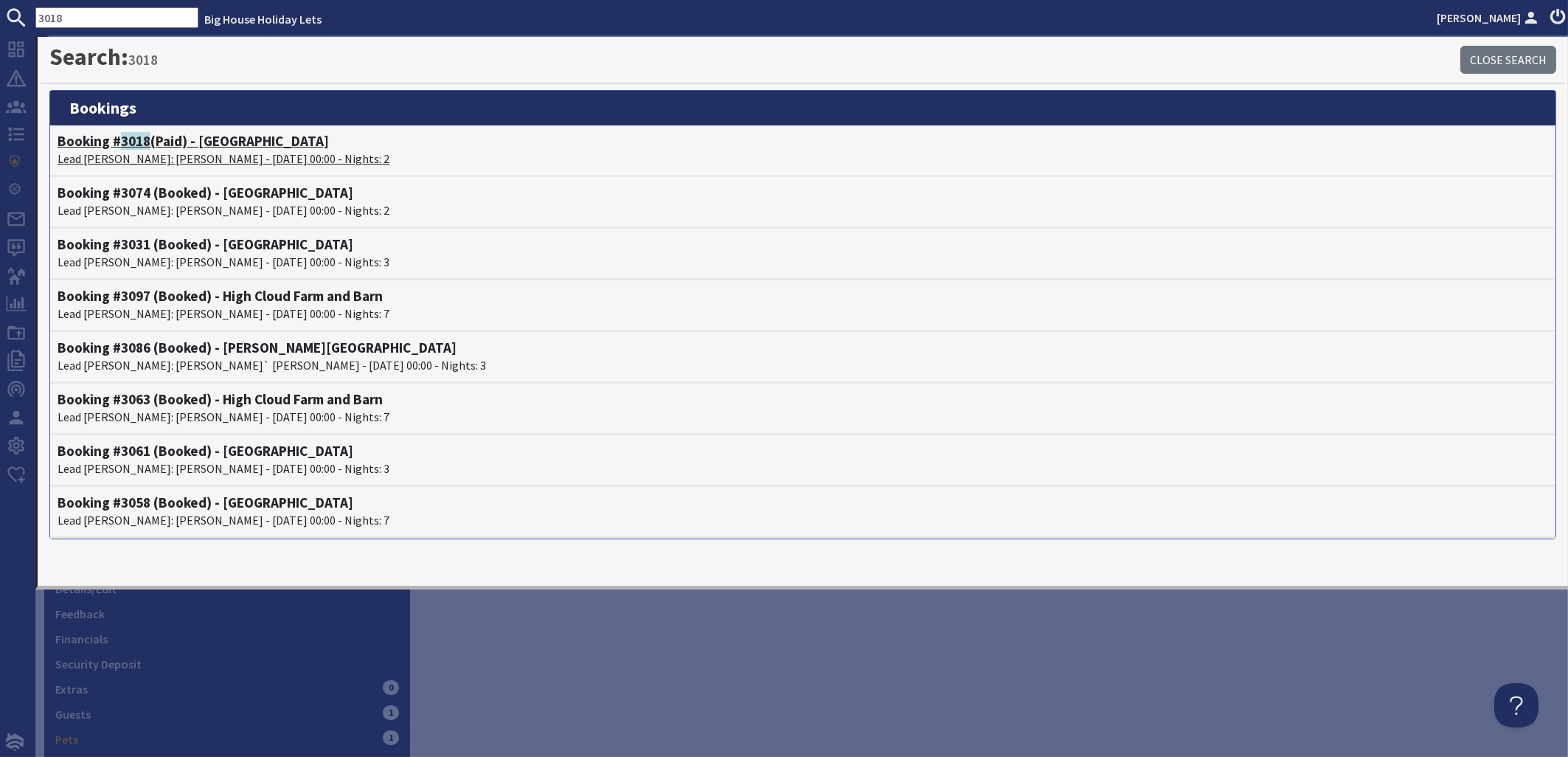
click at [203, 162] on p "Lead [PERSON_NAME]: [PERSON_NAME] - [DATE] 00:00 - Nights: 2" at bounding box center [803, 158] width 1491 height 18
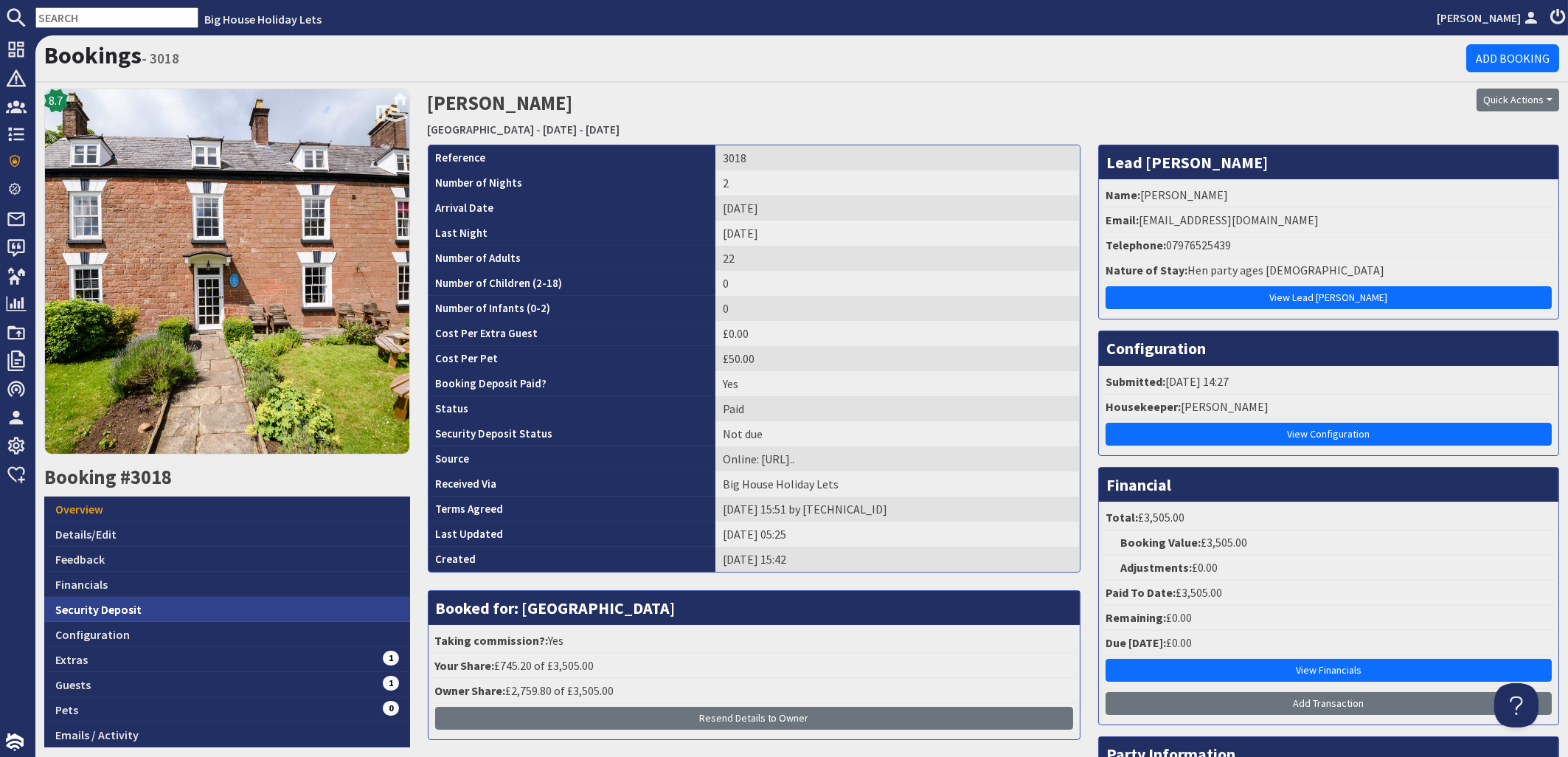
click at [84, 604] on link "Security Deposit" at bounding box center [227, 609] width 366 height 25
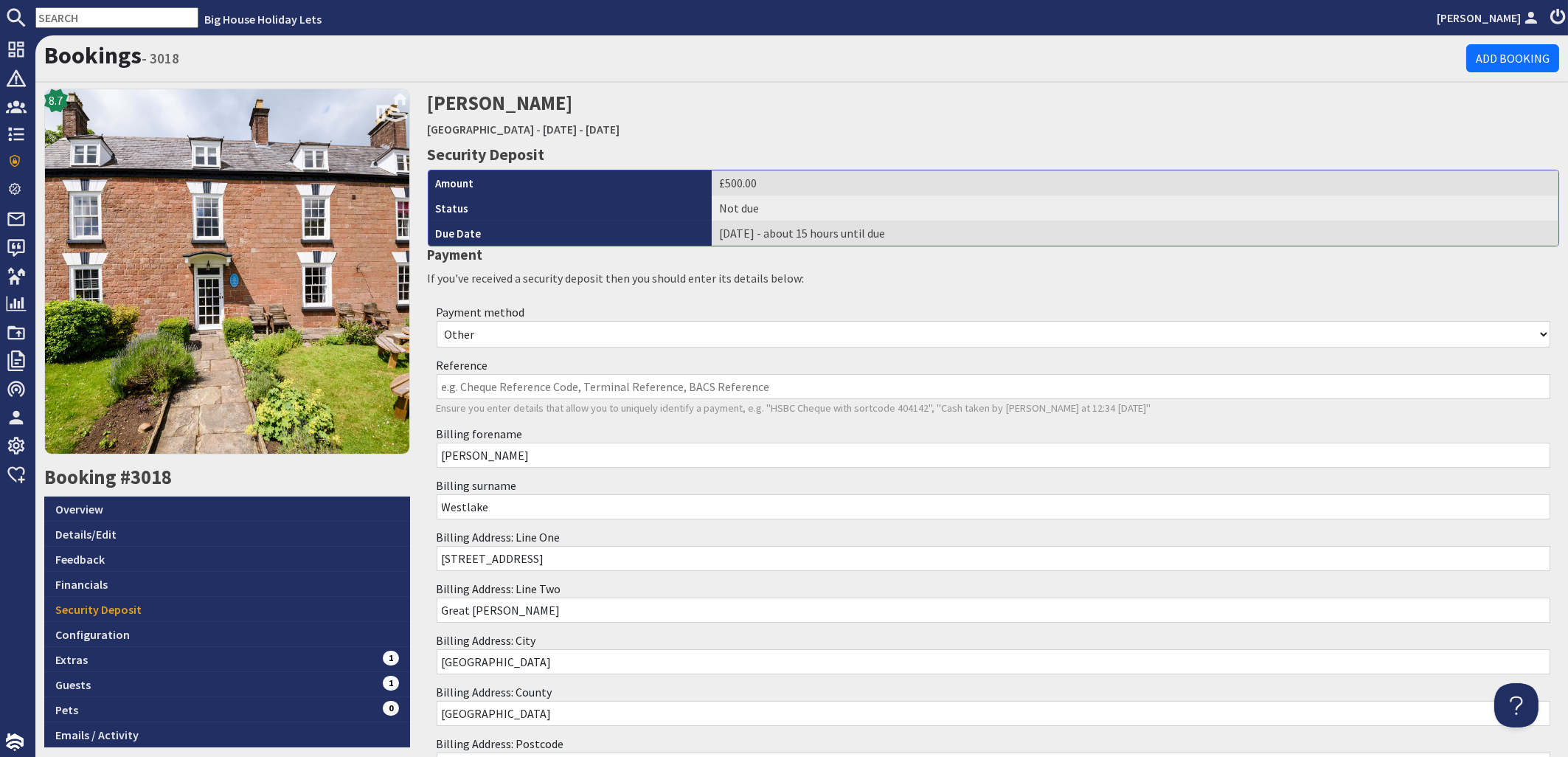
click at [437, 321] on select "Other Cash Bank Transfer Offline Card Cheque Online External" at bounding box center [994, 334] width 1114 height 27
select select "offline_bank_transfer_payment"
click option "Bank Transfer" at bounding box center [0, 0] width 0 height 0
click at [478, 391] on input "Reference" at bounding box center [994, 386] width 1114 height 25
type input "Bacs"
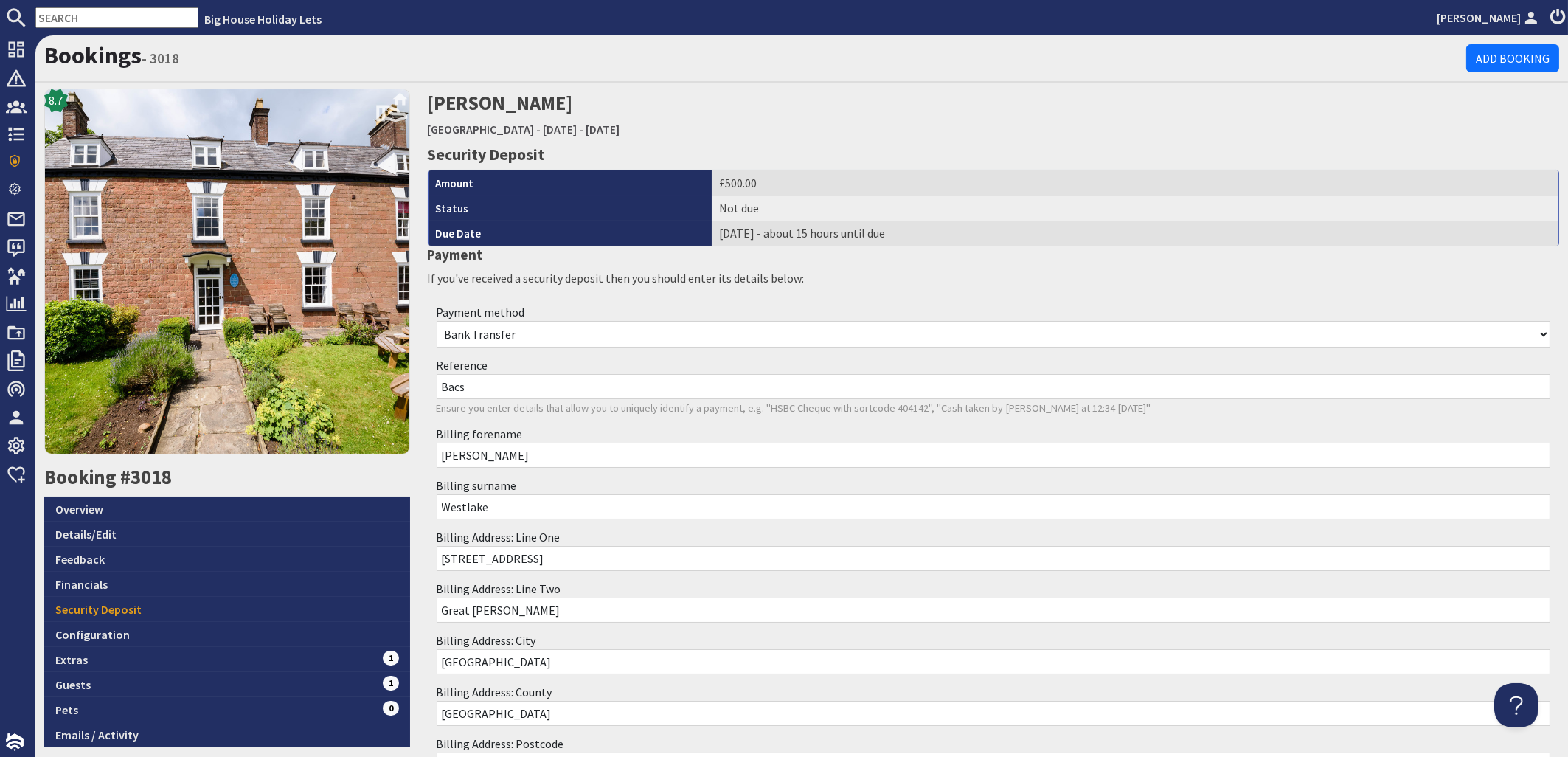
type input "0"
type input "[PERSON_NAME]"
click at [493, 380] on input "Bacs" at bounding box center [994, 386] width 1114 height 25
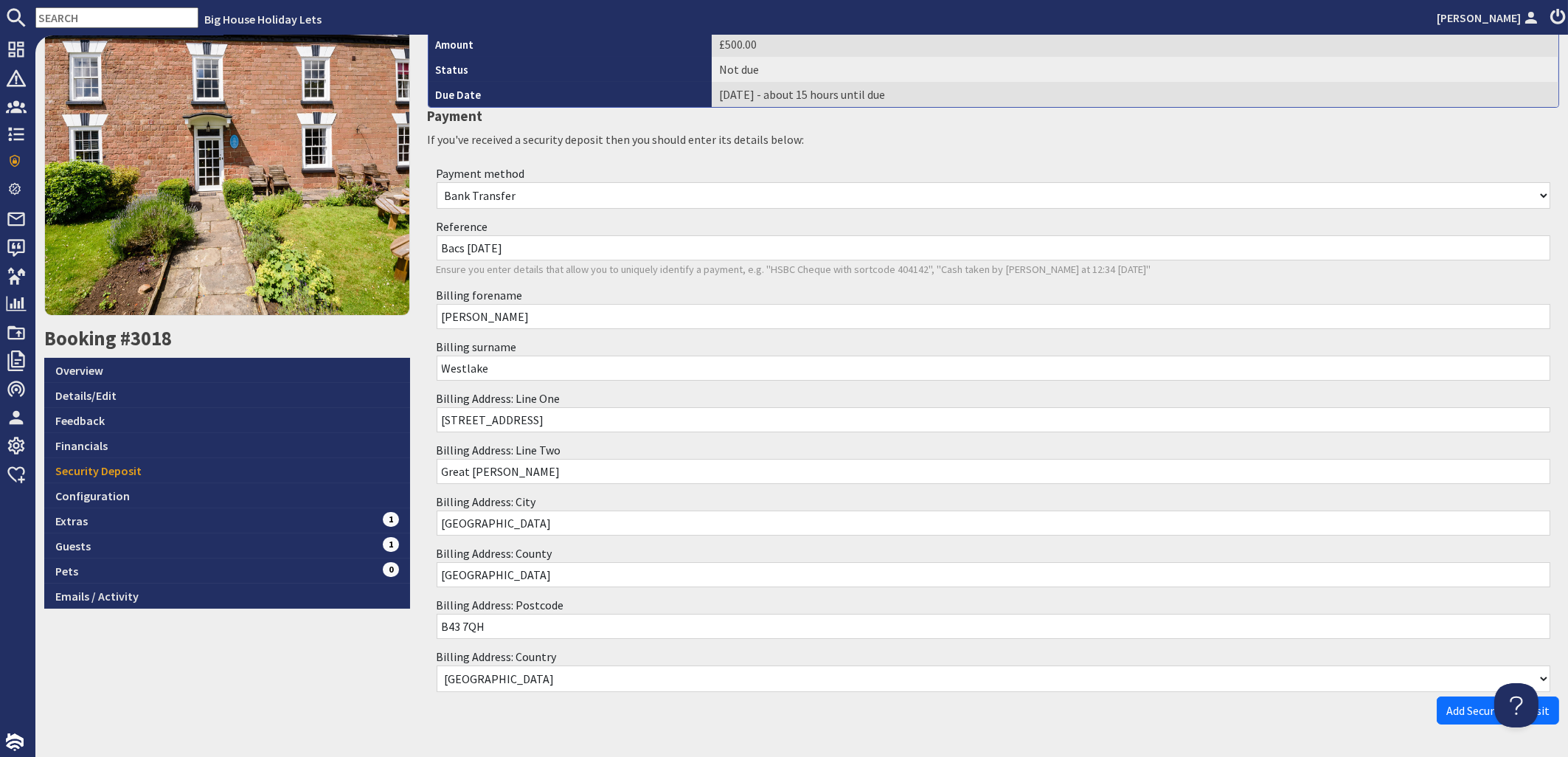
scroll to position [187, 0]
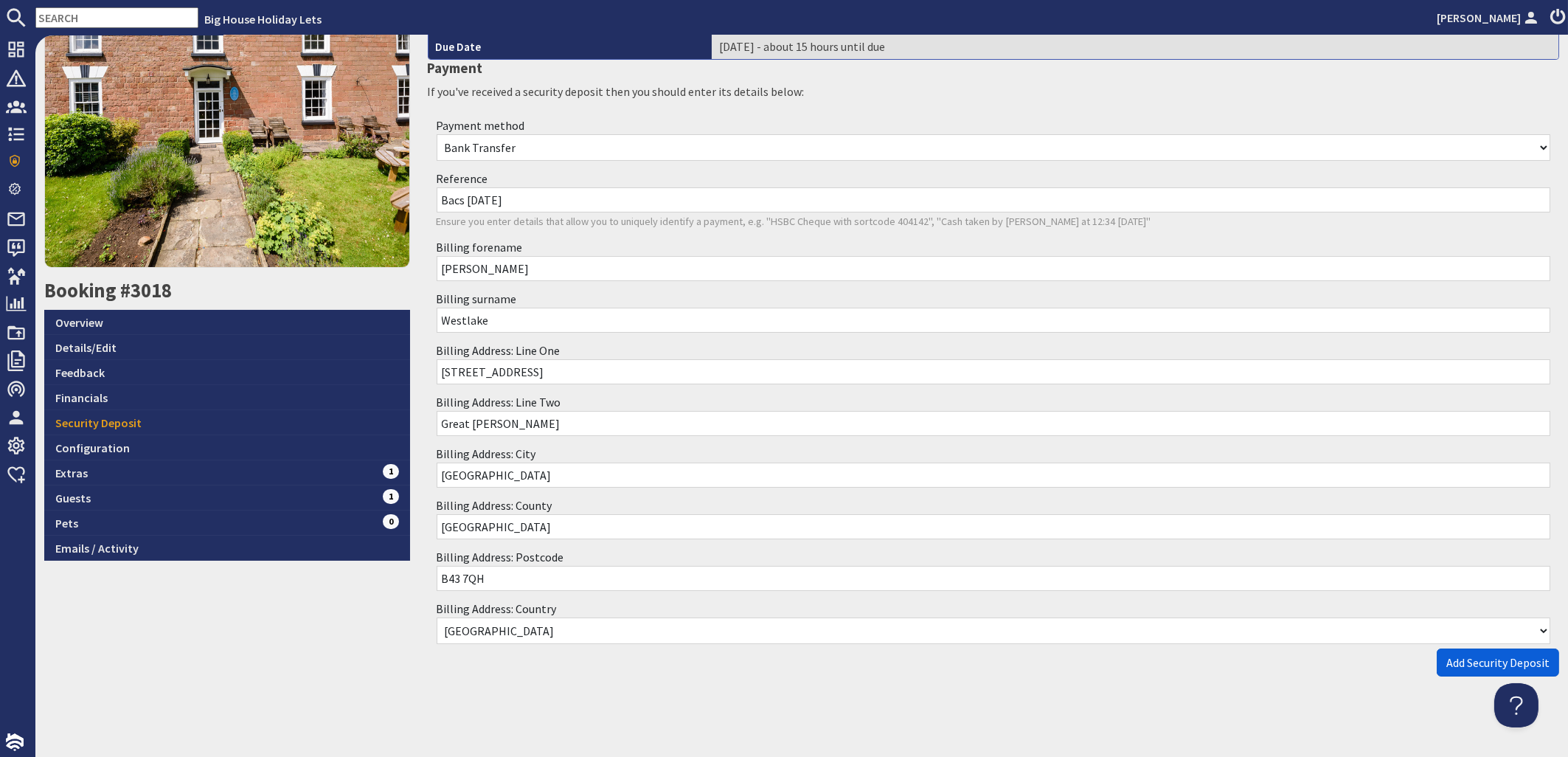
type input "Bacs [DATE]"
click at [1454, 669] on button "Add Security Deposit" at bounding box center [1498, 662] width 122 height 28
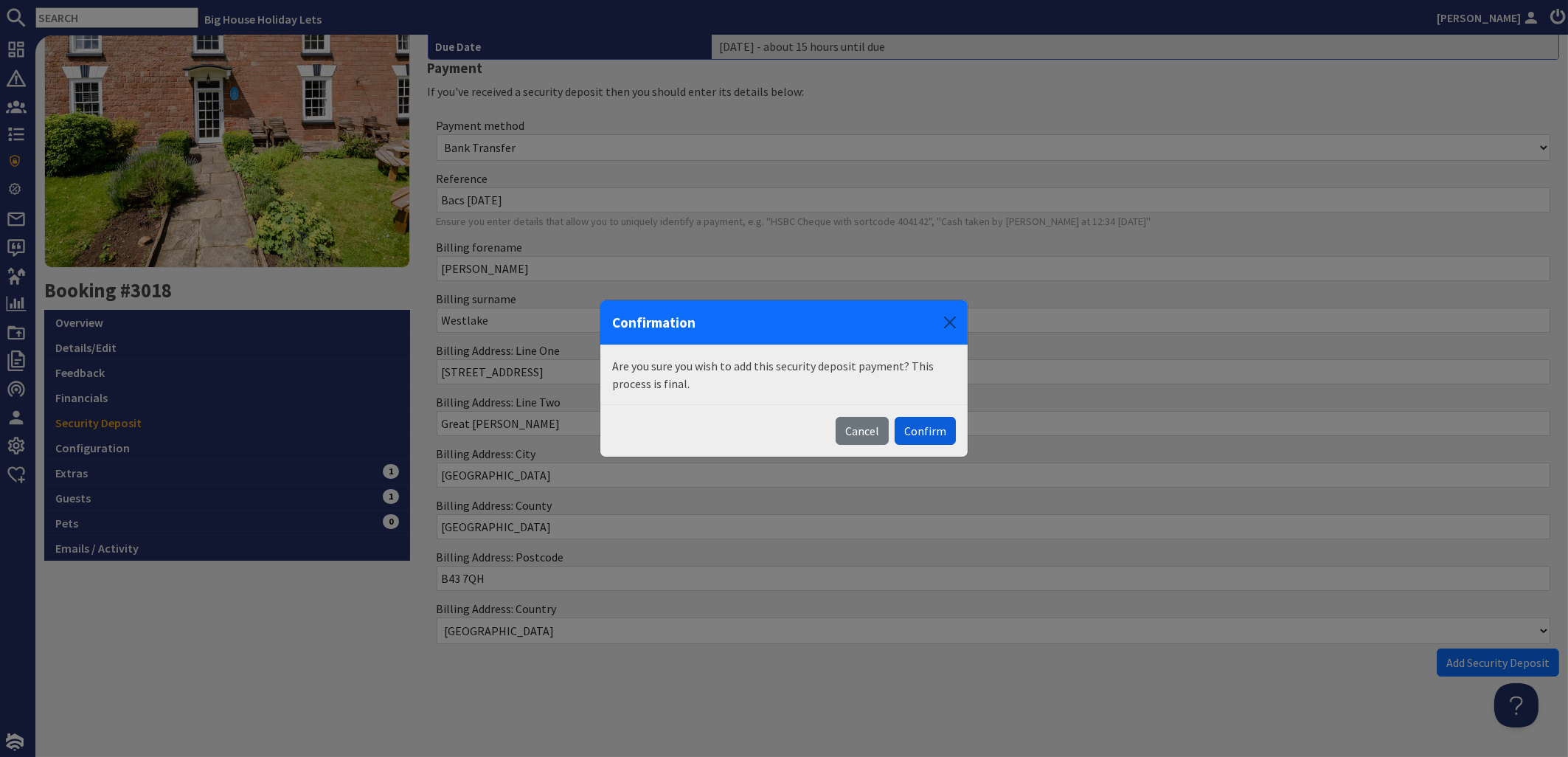
click at [936, 439] on button "Confirm" at bounding box center [926, 430] width 61 height 28
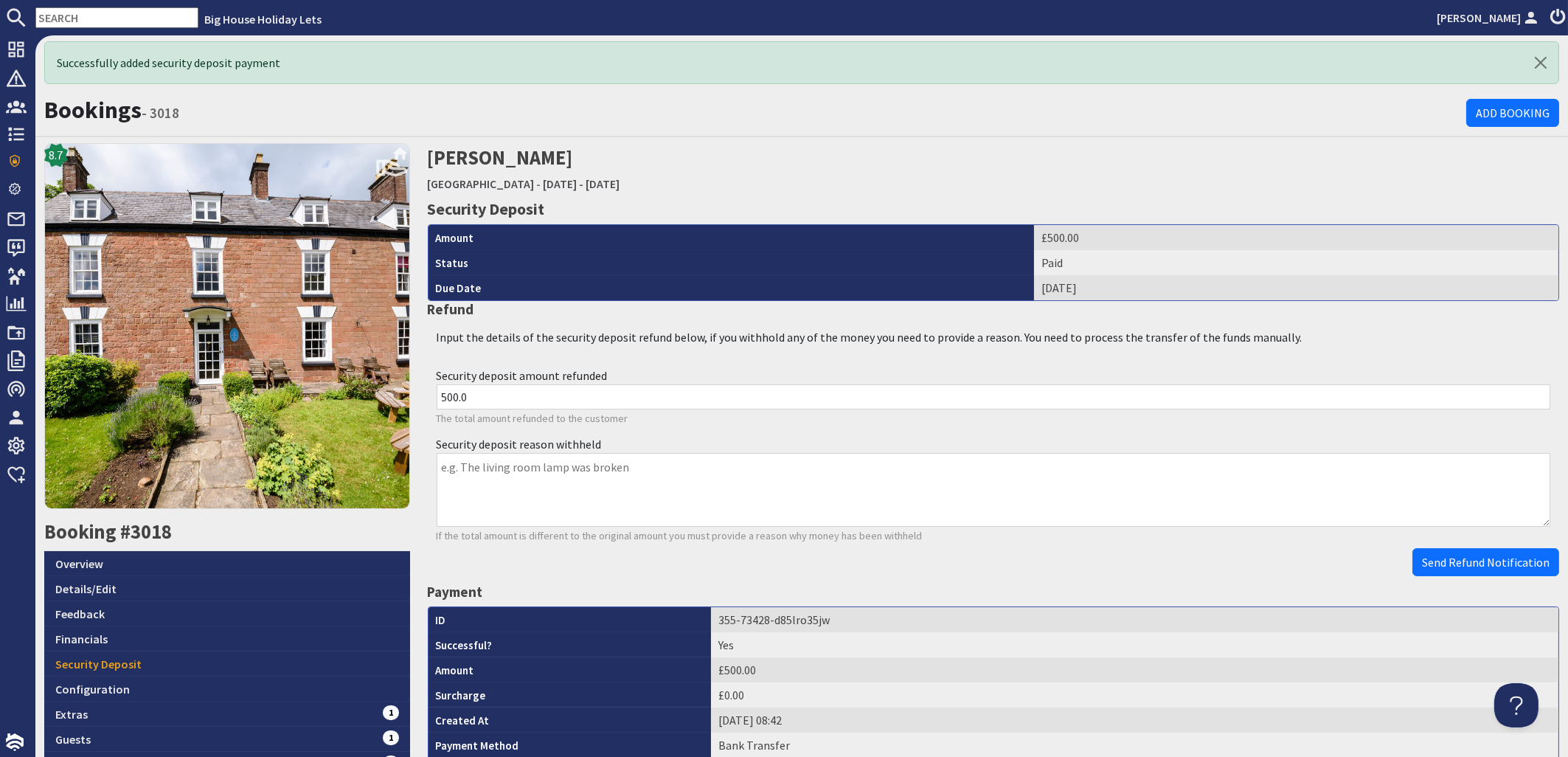
scroll to position [0, 0]
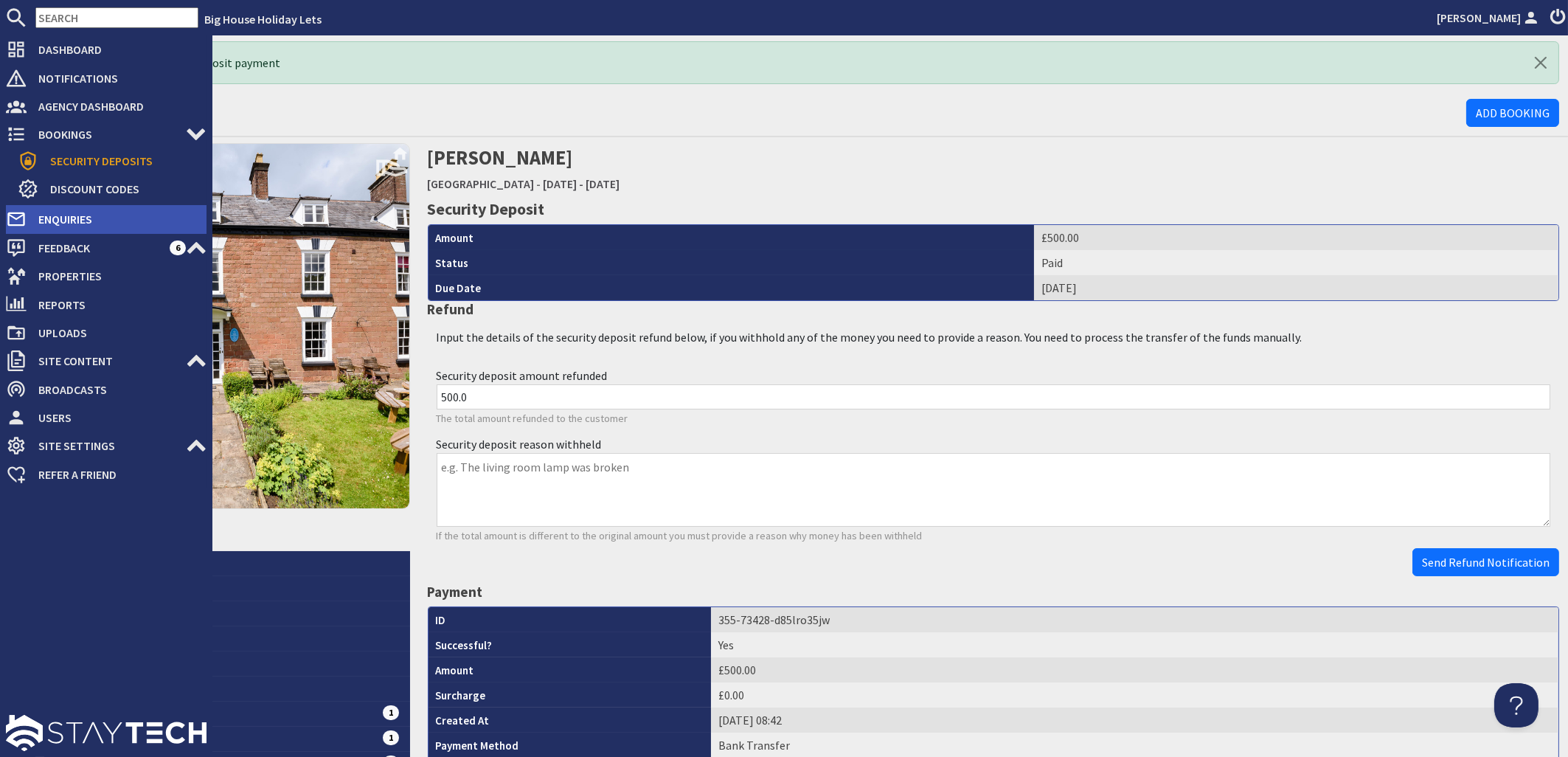
click at [71, 224] on span "Enquiries" at bounding box center [117, 219] width 180 height 23
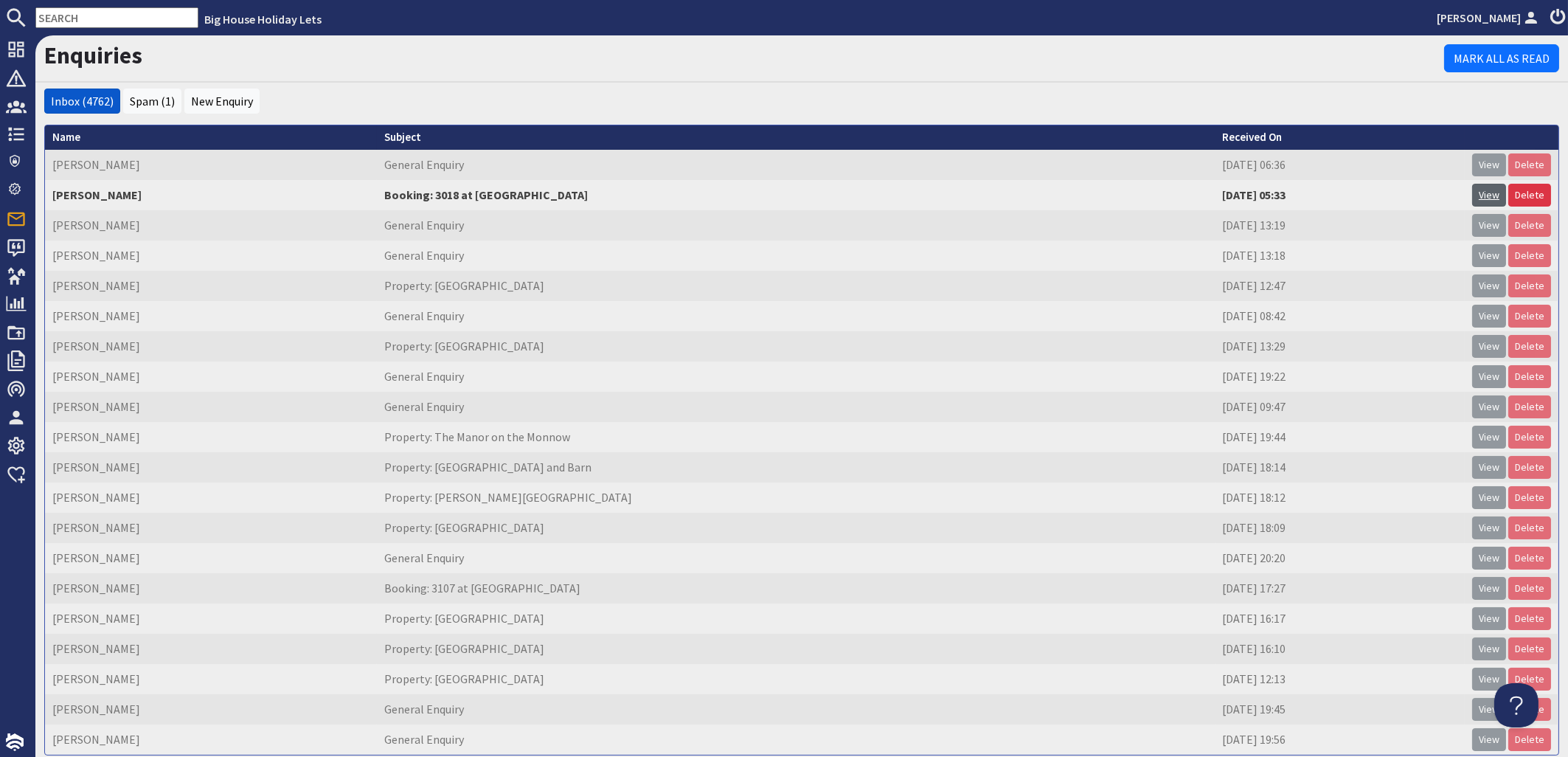
click at [1472, 196] on link "View" at bounding box center [1489, 195] width 34 height 23
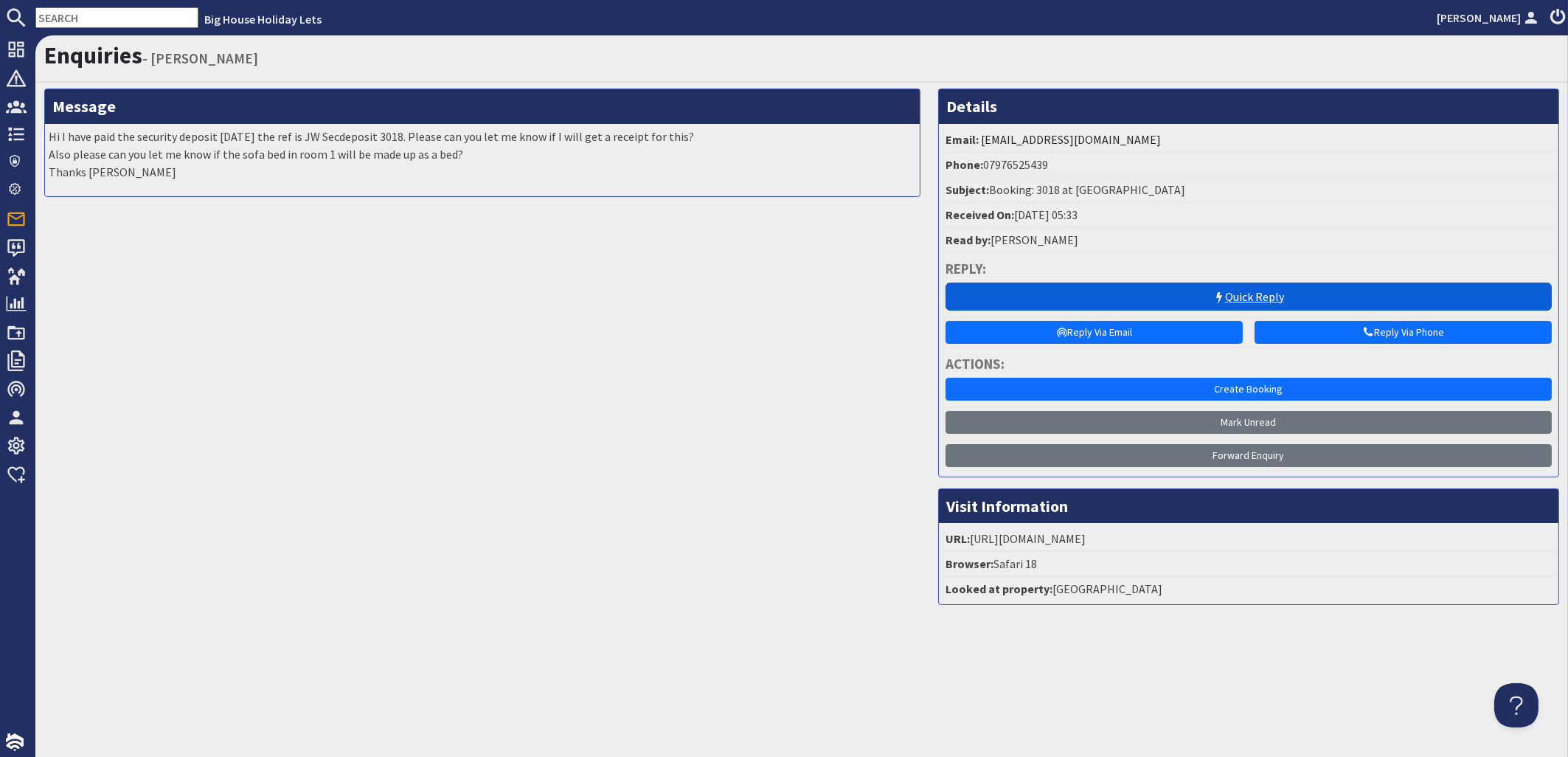
click at [1230, 294] on link "Quick Reply" at bounding box center [1249, 296] width 606 height 28
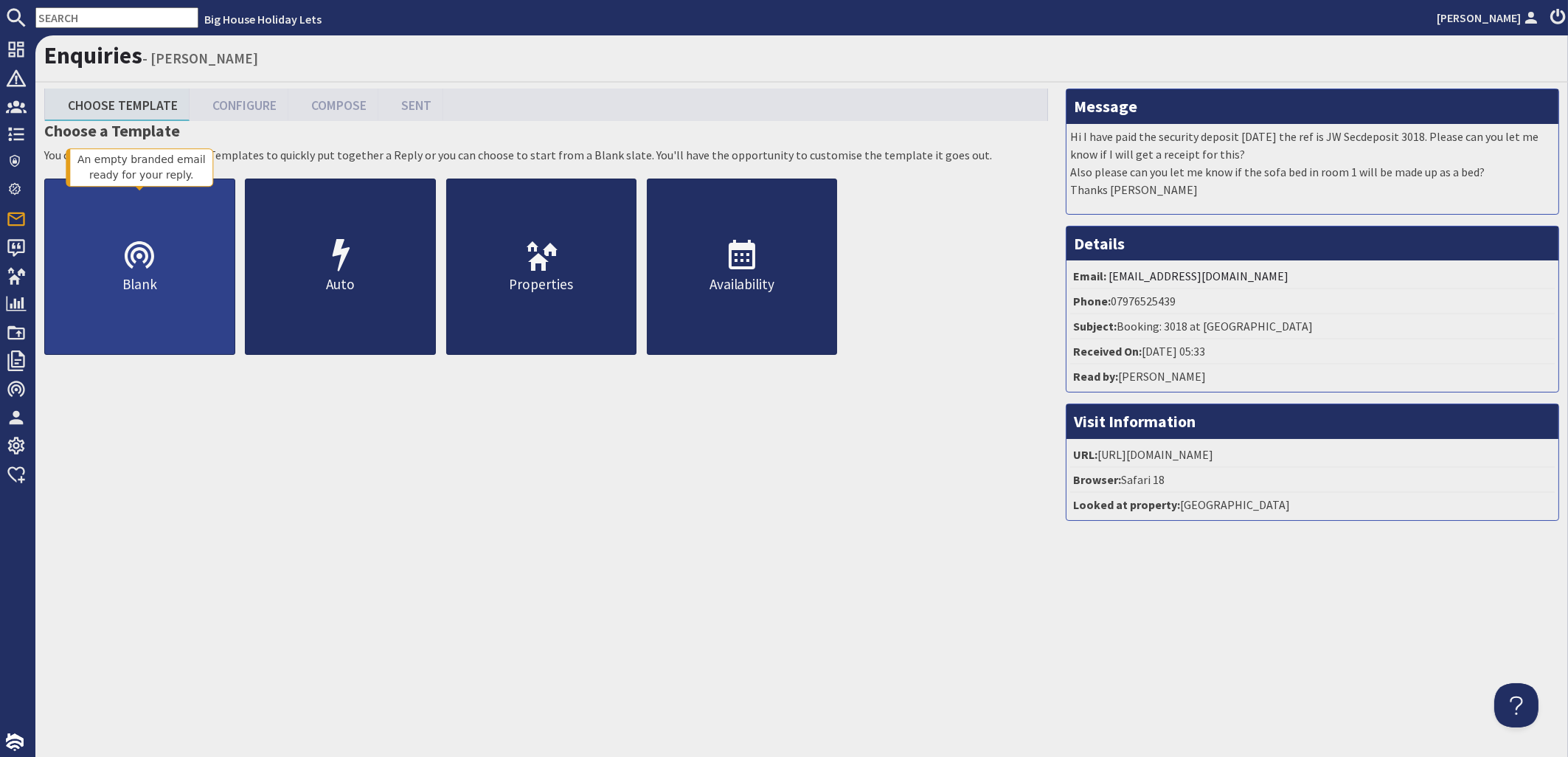
click at [143, 295] on p "Blank" at bounding box center [140, 284] width 190 height 22
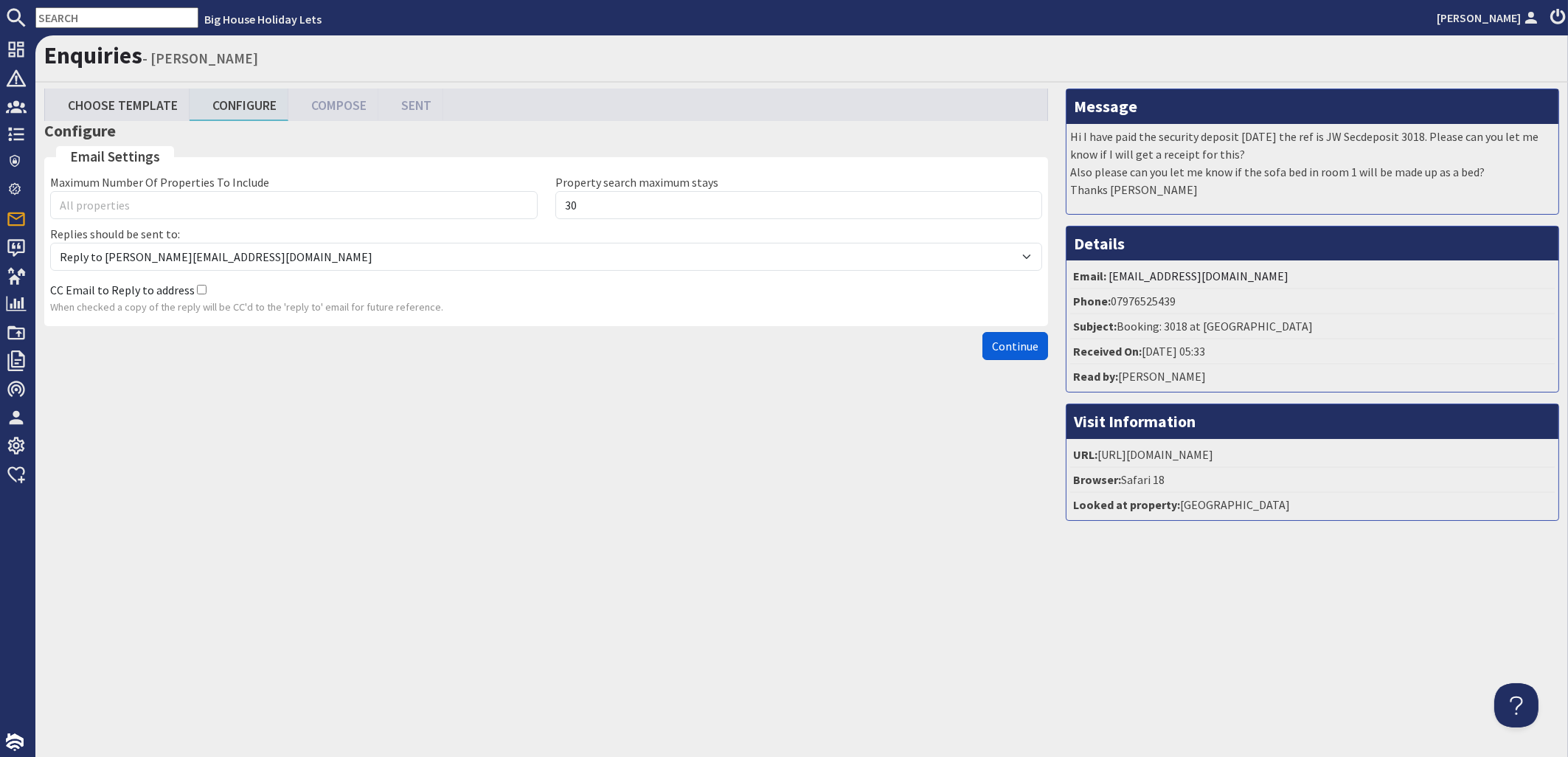
click at [1030, 353] on span "Continue" at bounding box center [1016, 346] width 47 height 14
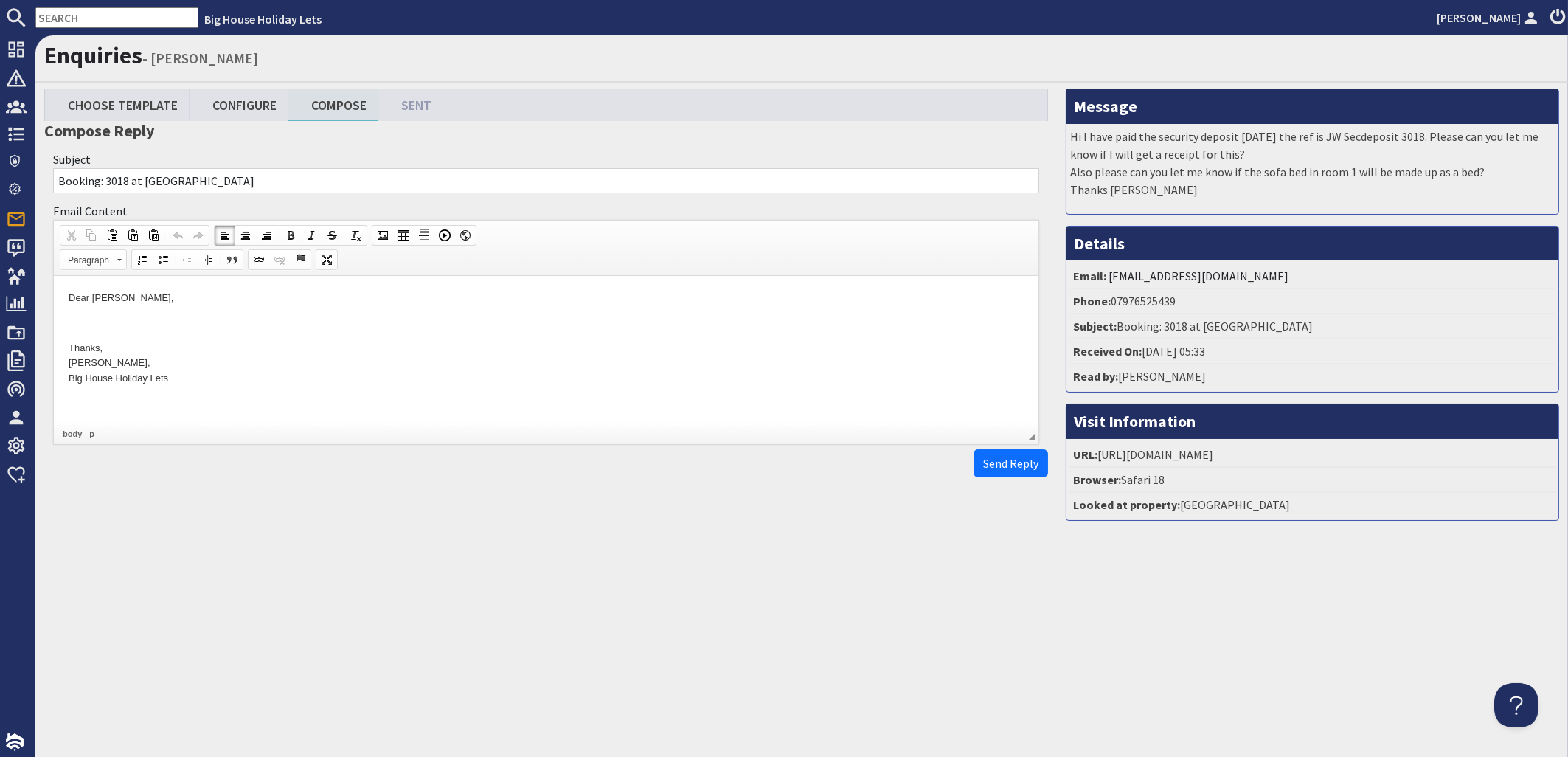
drag, startPoint x: 183, startPoint y: 301, endPoint x: 120, endPoint y: 301, distance: 63.0
click at [120, 301] on p "Dear [PERSON_NAME]," at bounding box center [546, 298] width 955 height 15
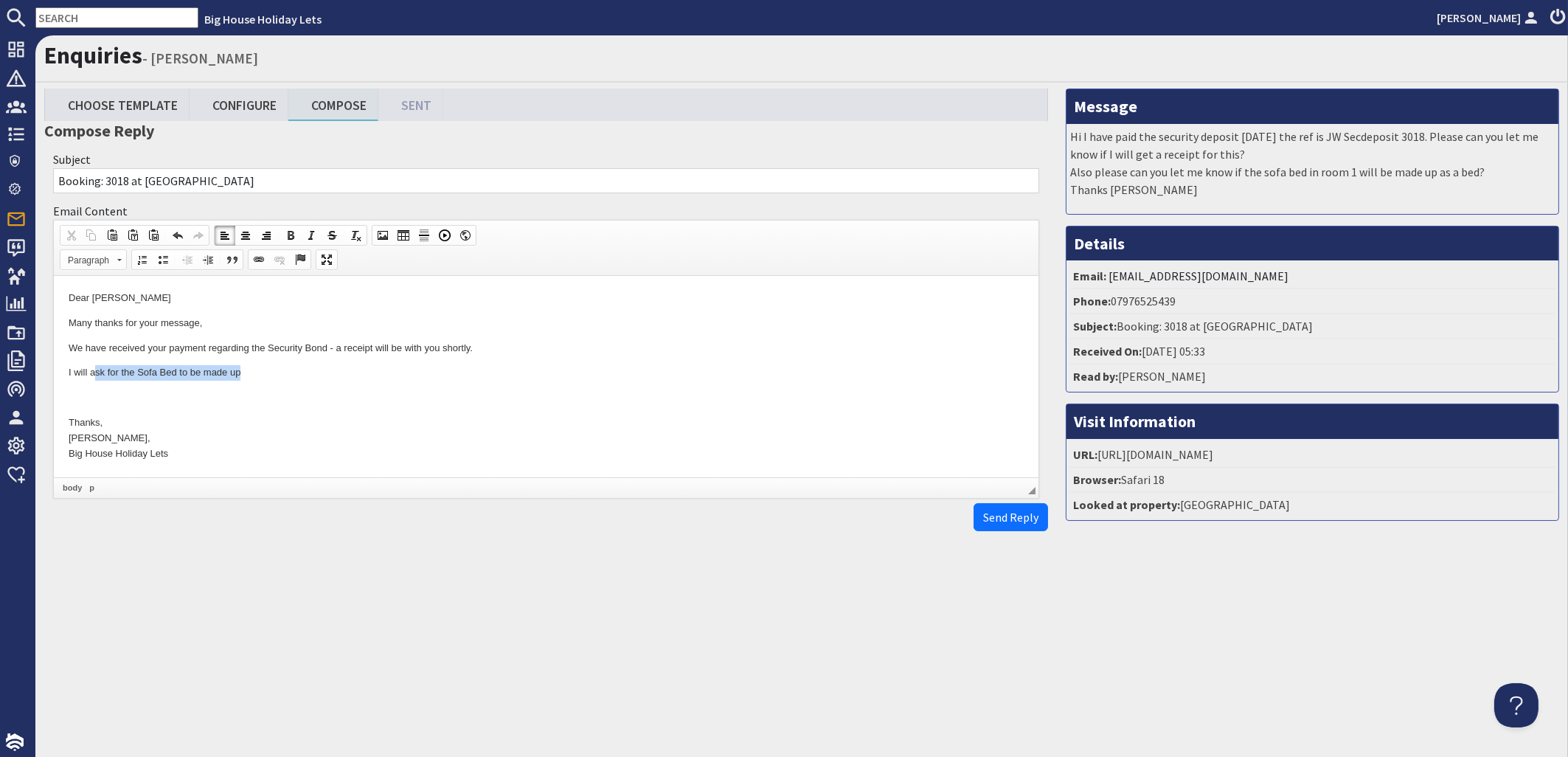
drag, startPoint x: 254, startPoint y: 376, endPoint x: 93, endPoint y: 370, distance: 161.1
click at [93, 370] on p "I will ask for the Sofa Bed to be made up" at bounding box center [546, 372] width 955 height 15
click at [1003, 525] on span "Send Reply" at bounding box center [1011, 517] width 55 height 14
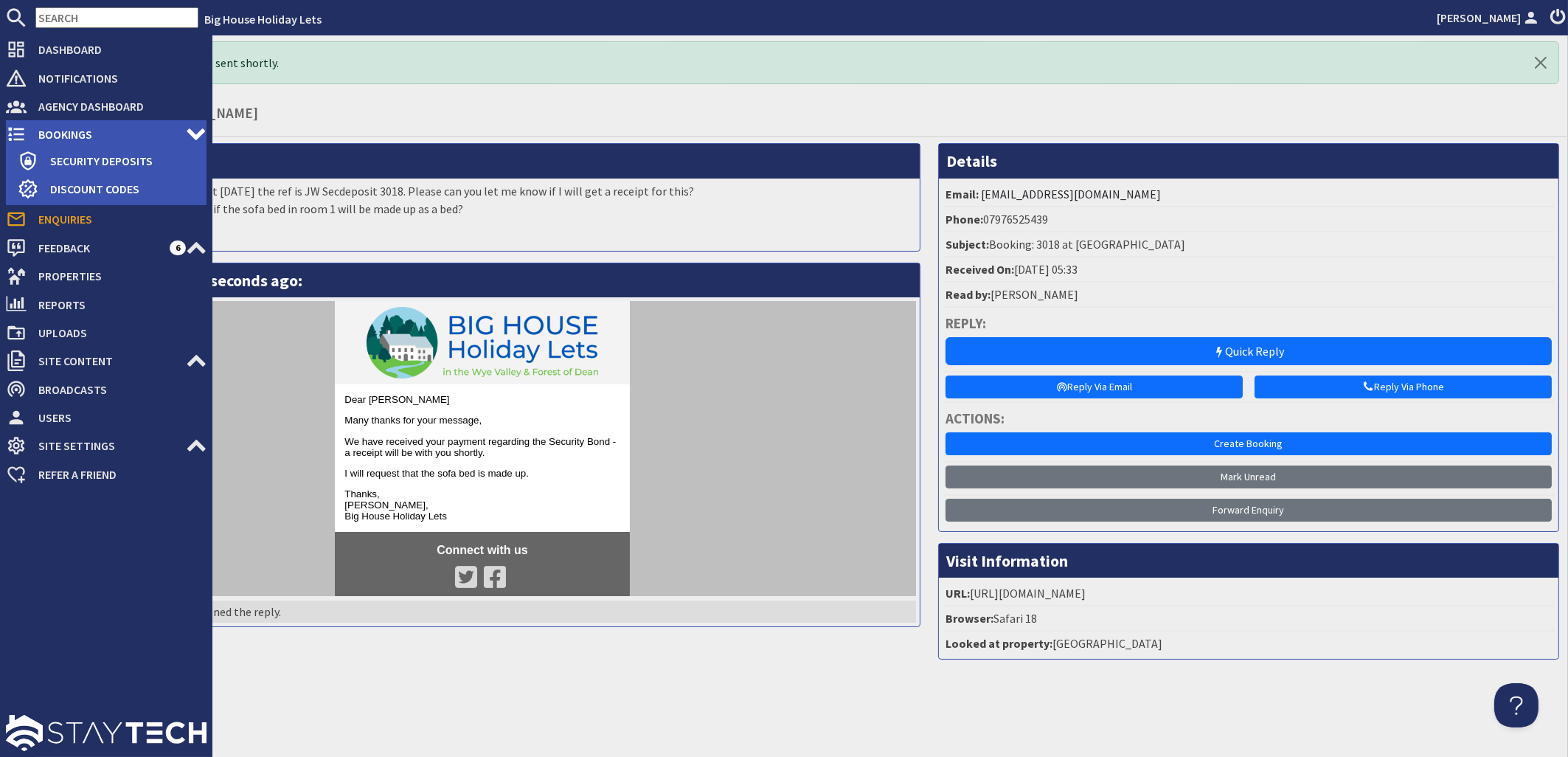
click at [66, 124] on span "Bookings" at bounding box center [106, 134] width 159 height 23
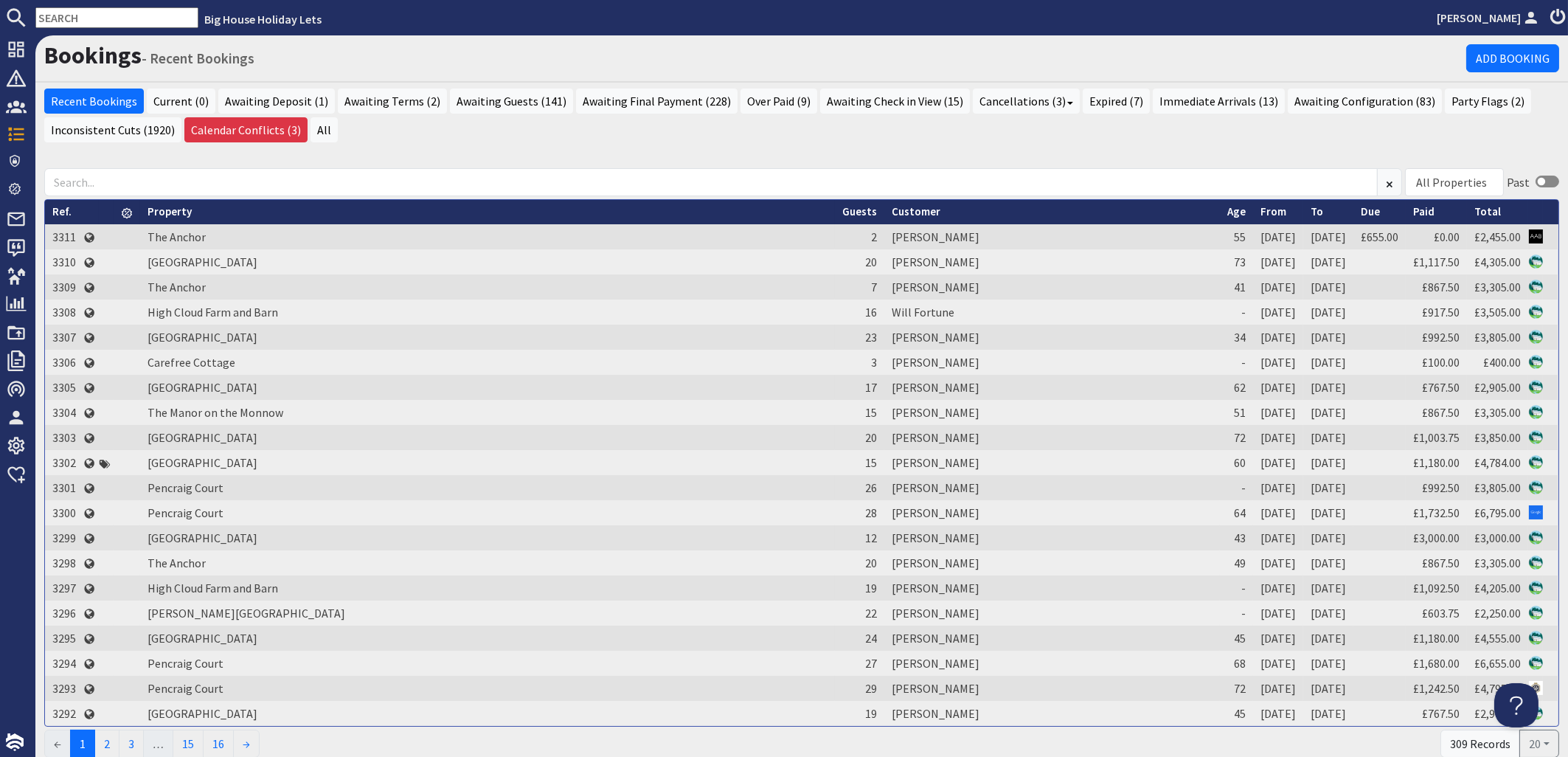
click at [124, 19] on input "text" at bounding box center [117, 18] width 163 height 21
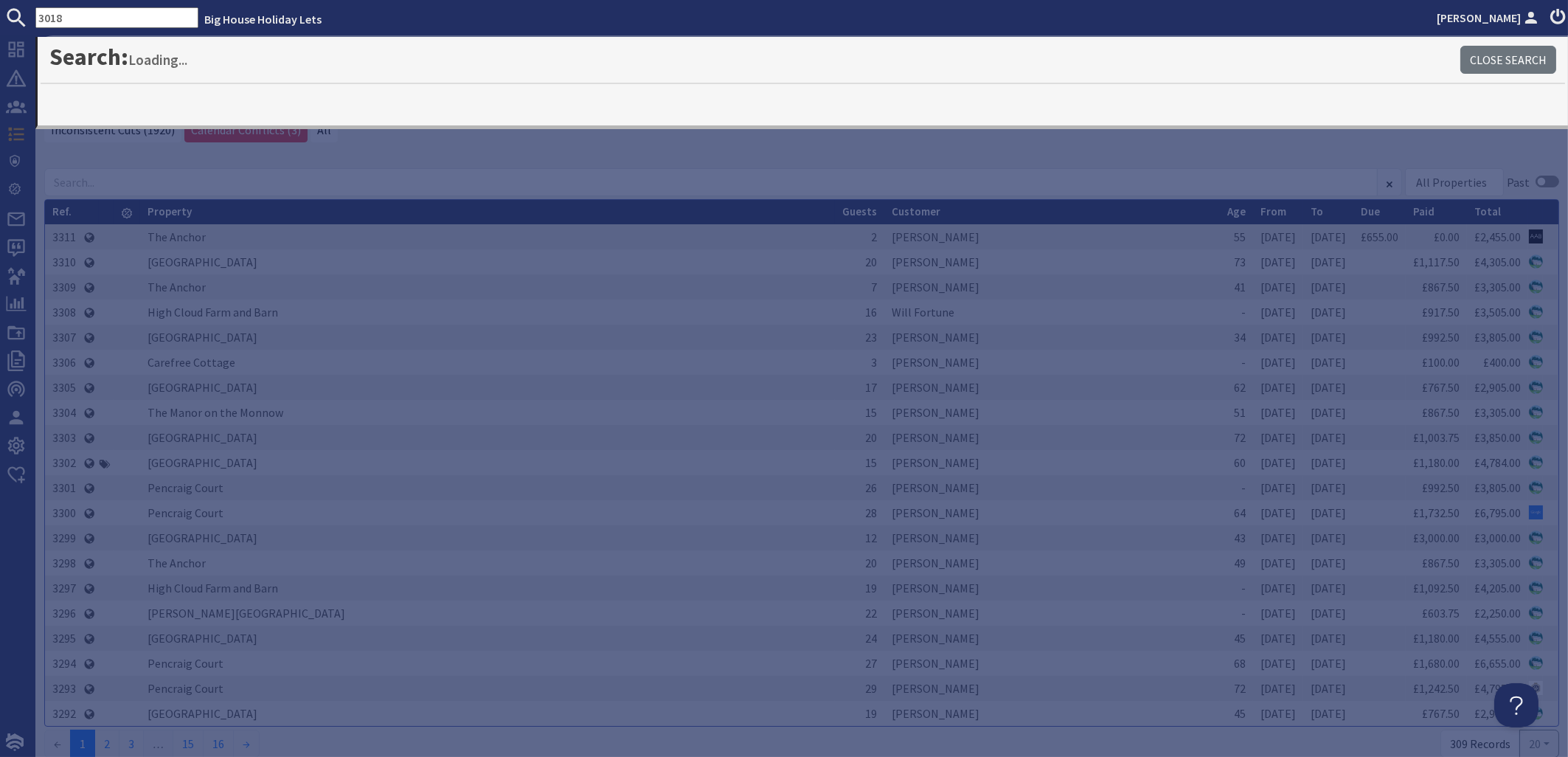
type input "3018"
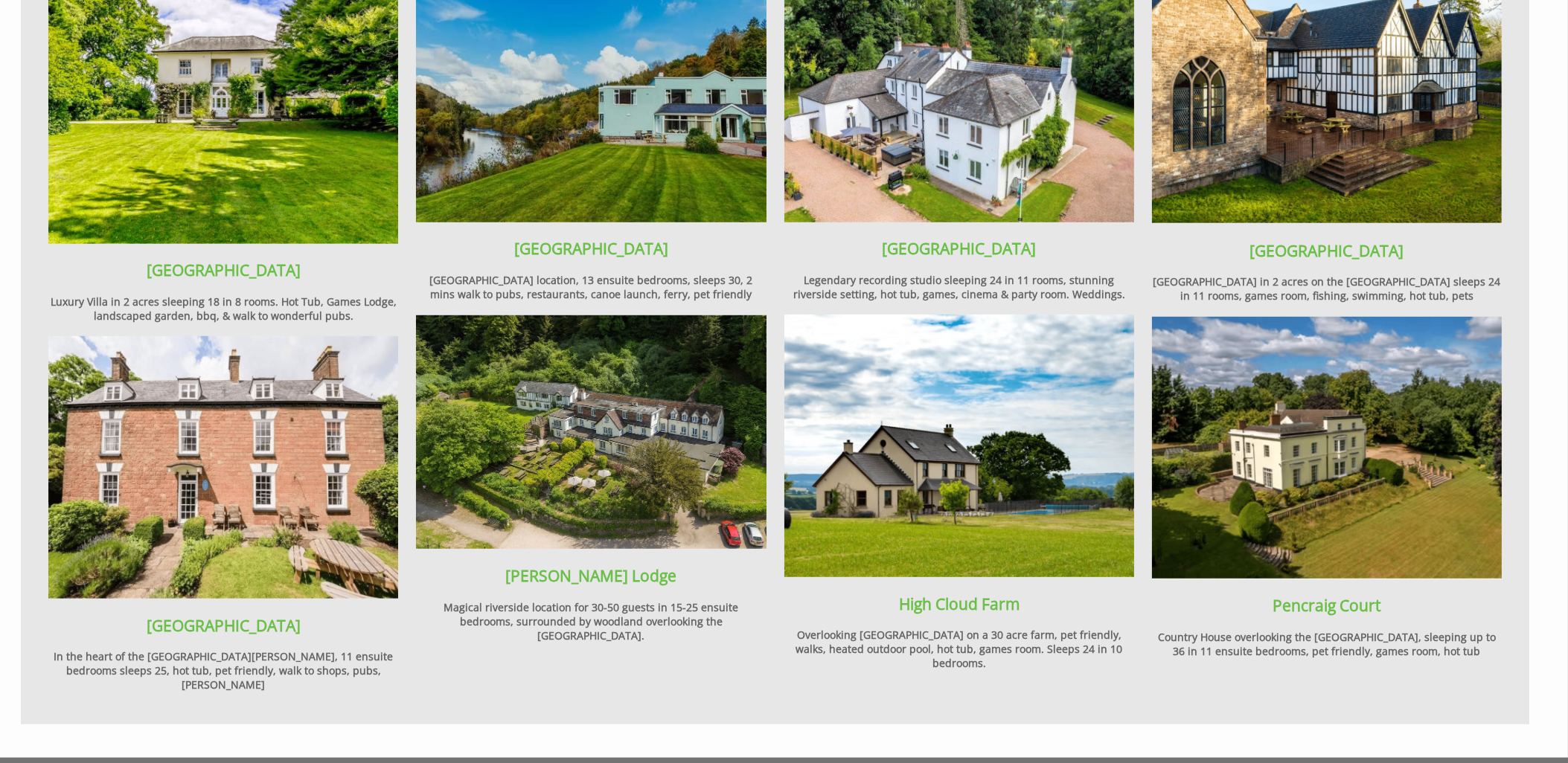
scroll to position [1965, 0]
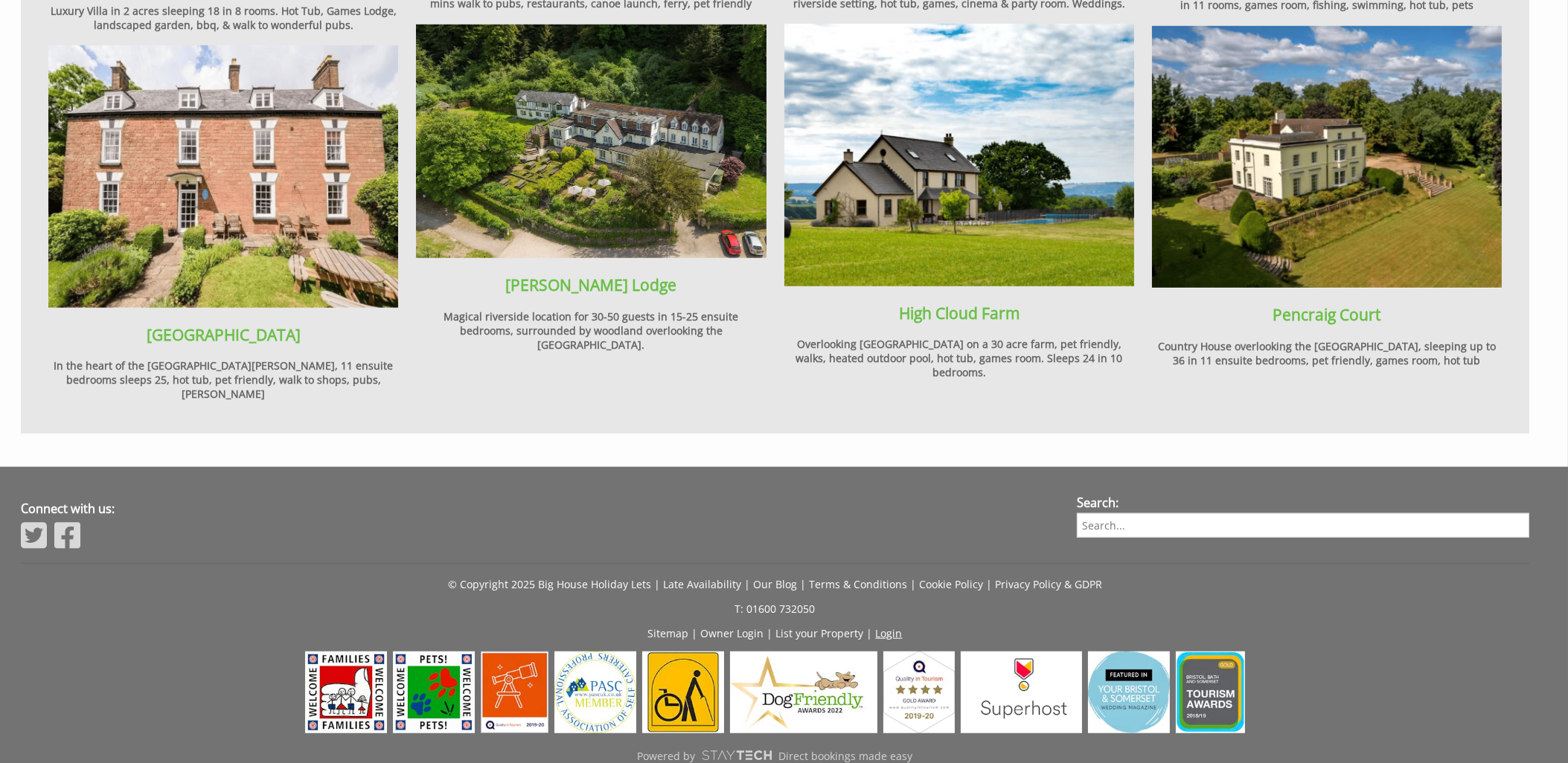
click at [879, 626] on link "Login" at bounding box center [889, 632] width 27 height 14
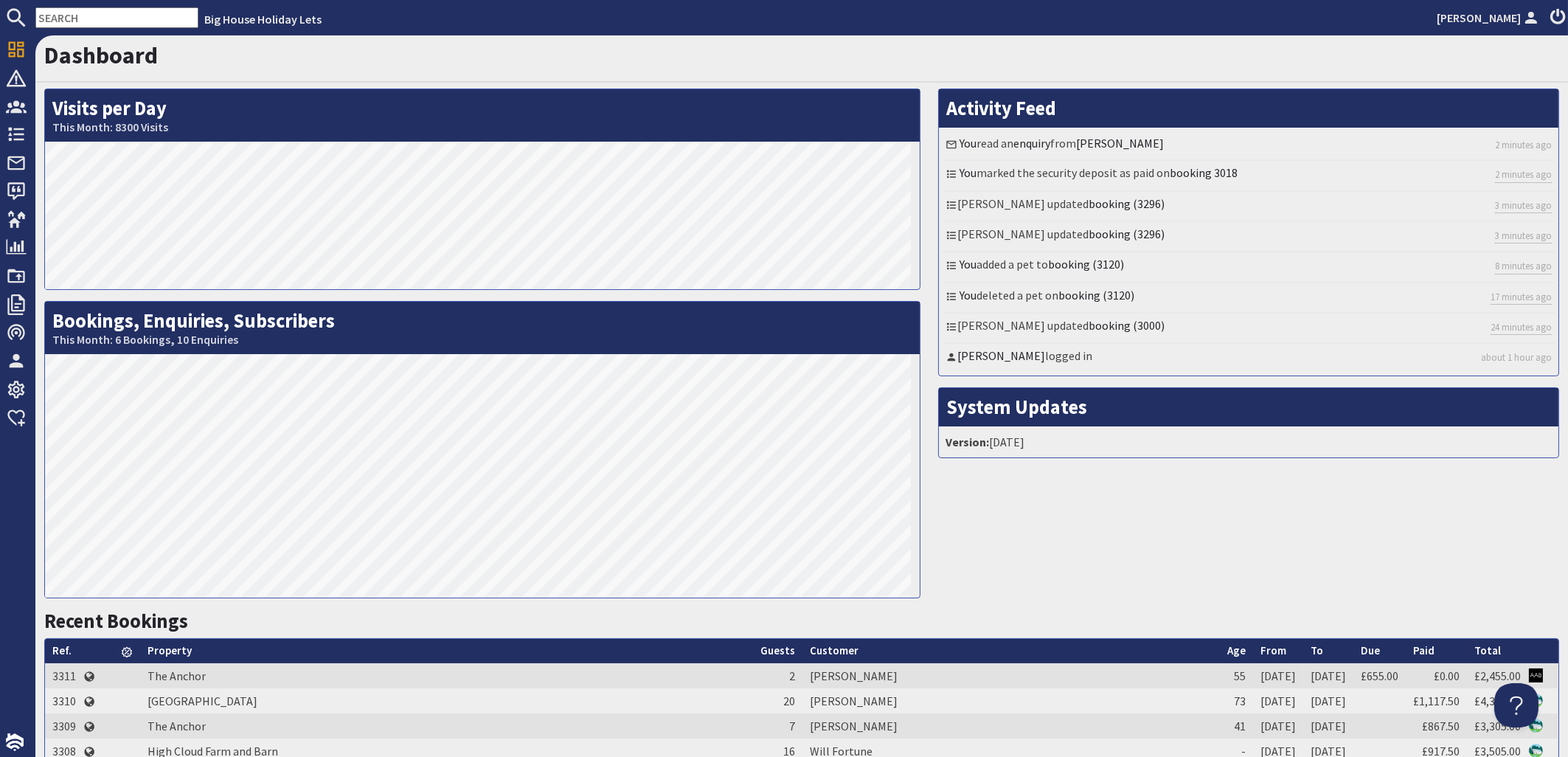
click at [92, 22] on input "text" at bounding box center [117, 18] width 163 height 21
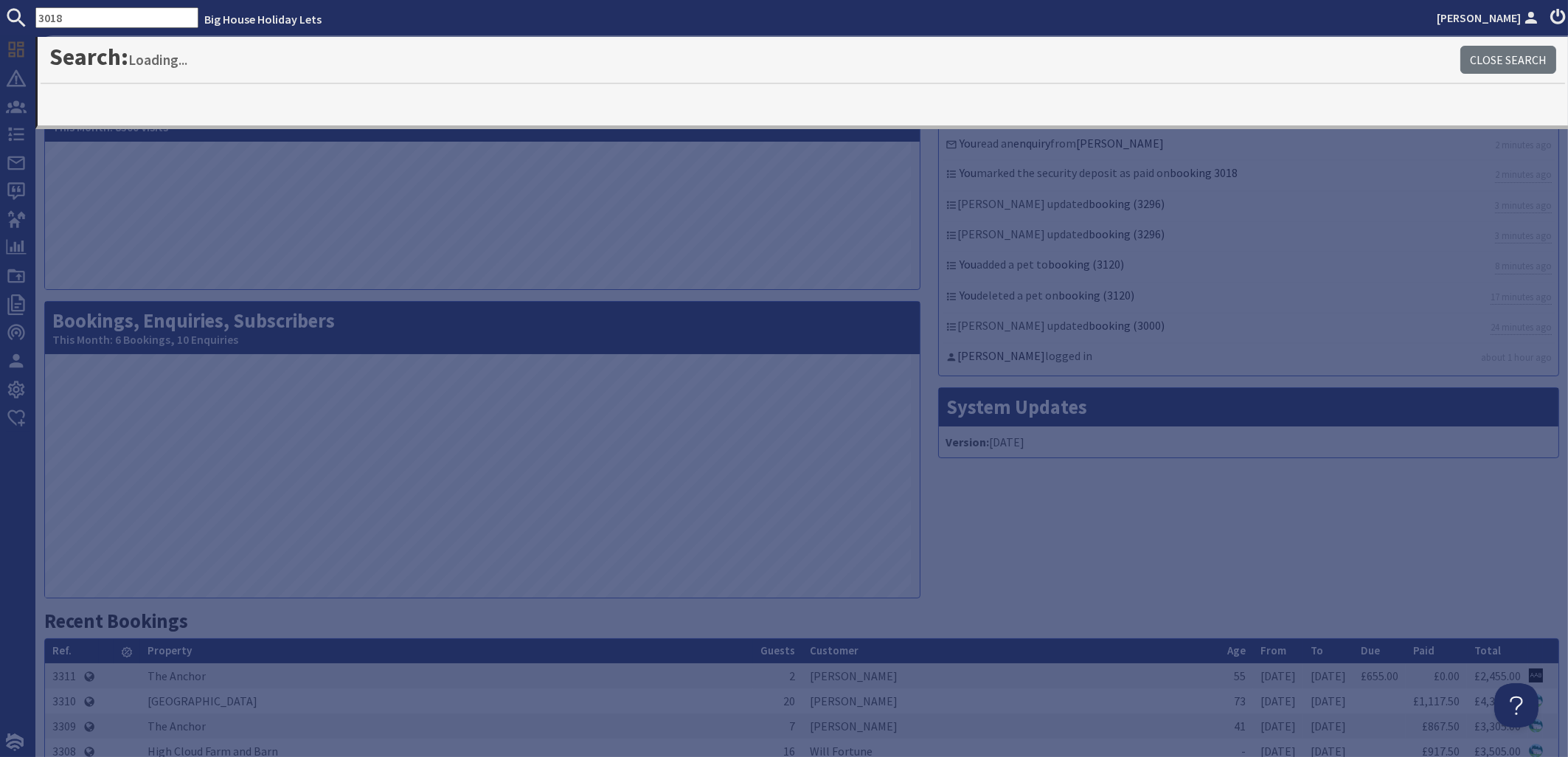
type input "3018"
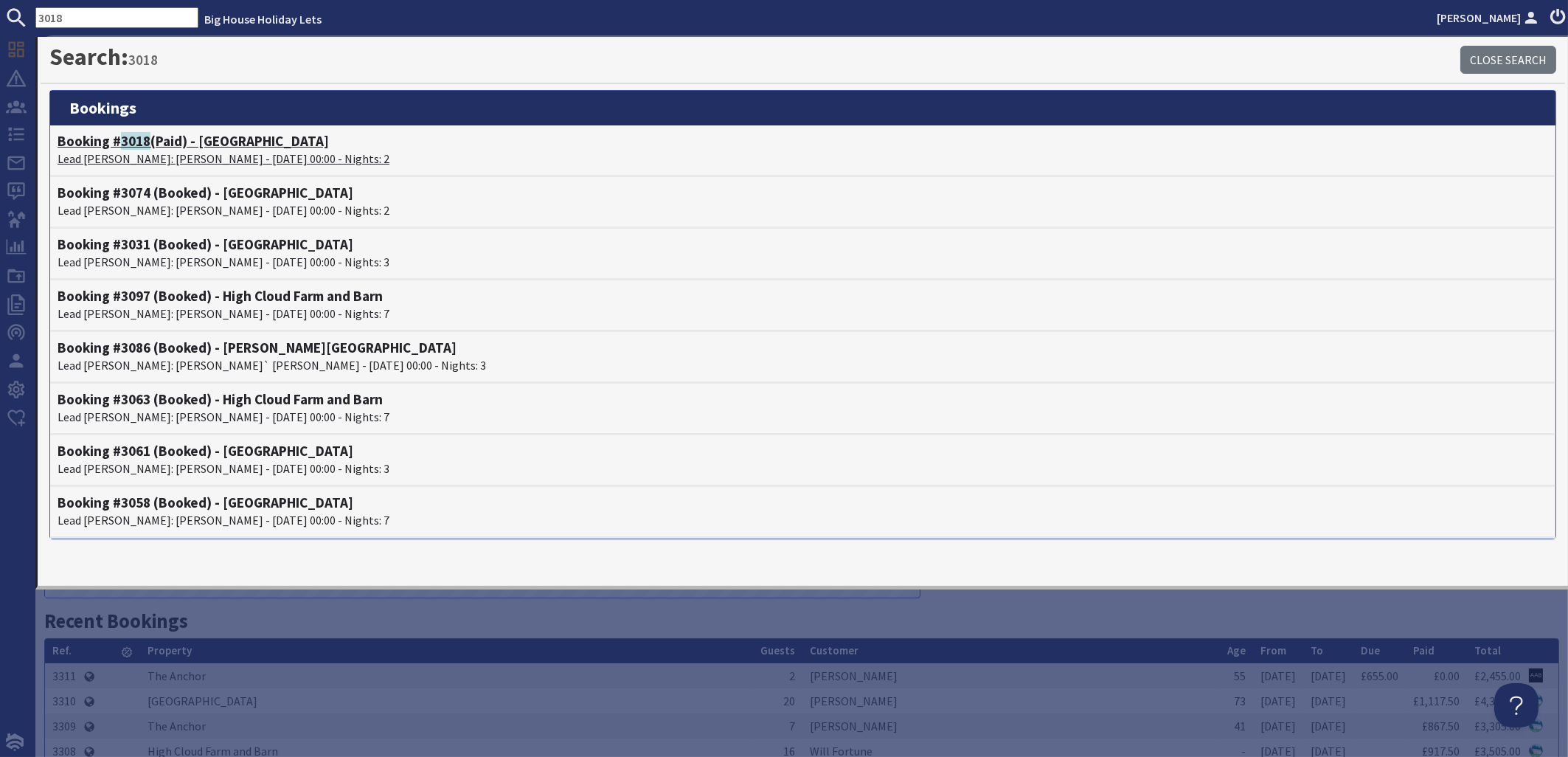
click at [137, 159] on p "Lead [PERSON_NAME]: [PERSON_NAME] - [DATE] 00:00 - Nights: 2" at bounding box center [803, 158] width 1491 height 18
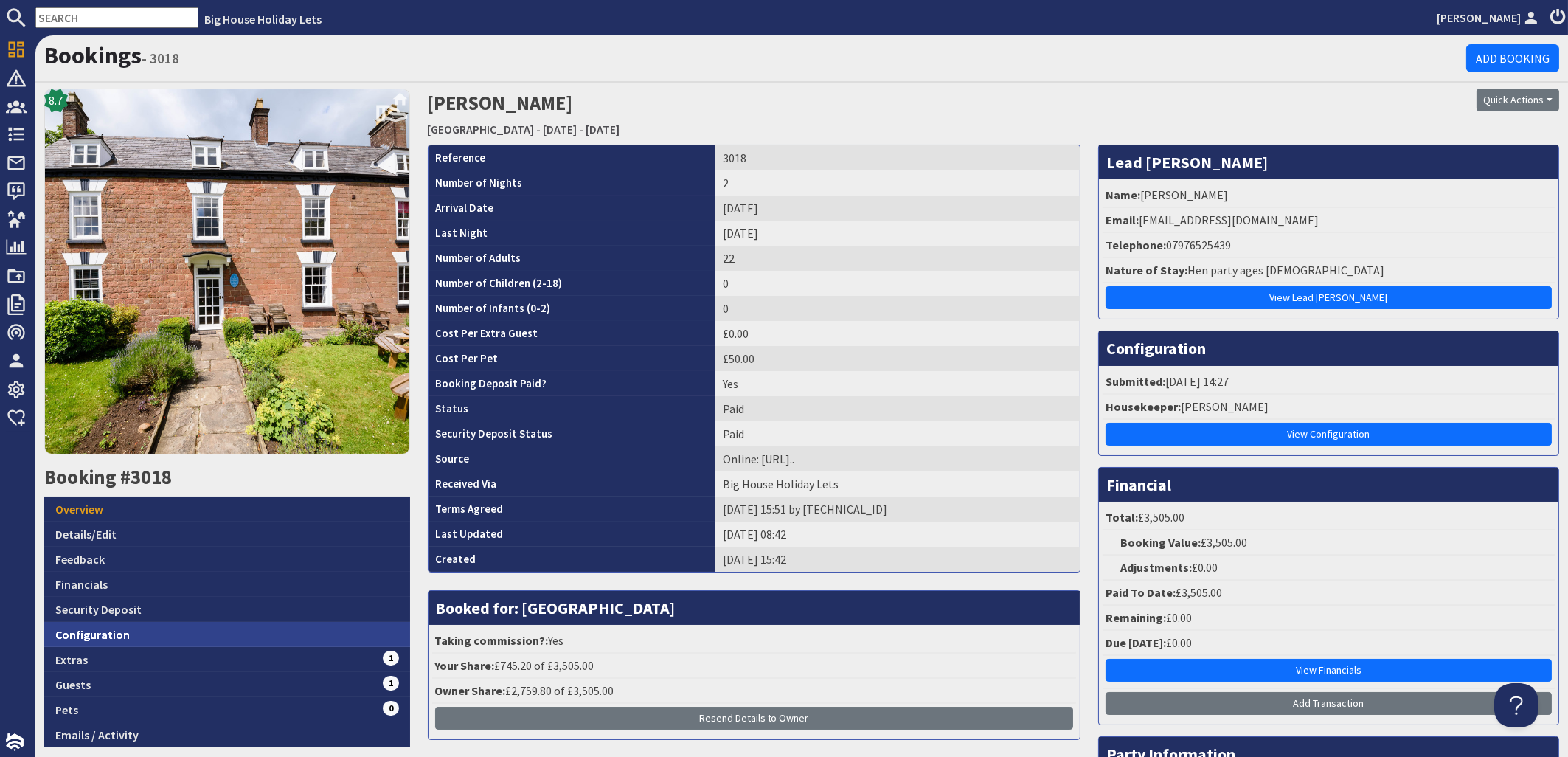
click at [78, 635] on link "Configuration" at bounding box center [227, 634] width 366 height 25
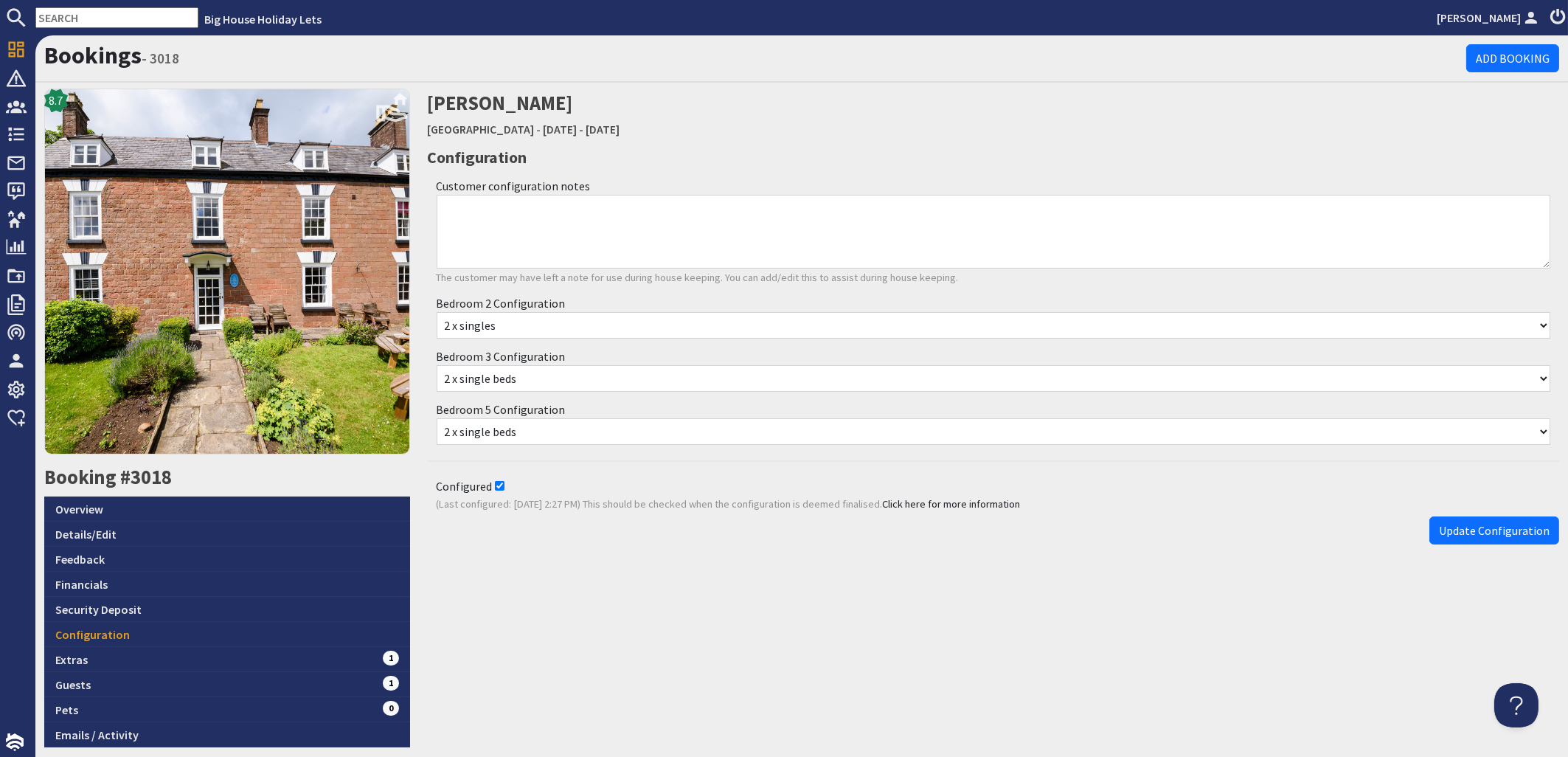
click at [450, 205] on textarea "Customer configuration notes" at bounding box center [994, 232] width 1114 height 74
type textarea "Please make up the sofa bed"
click at [1476, 523] on span "Update Configuration" at bounding box center [1495, 530] width 111 height 14
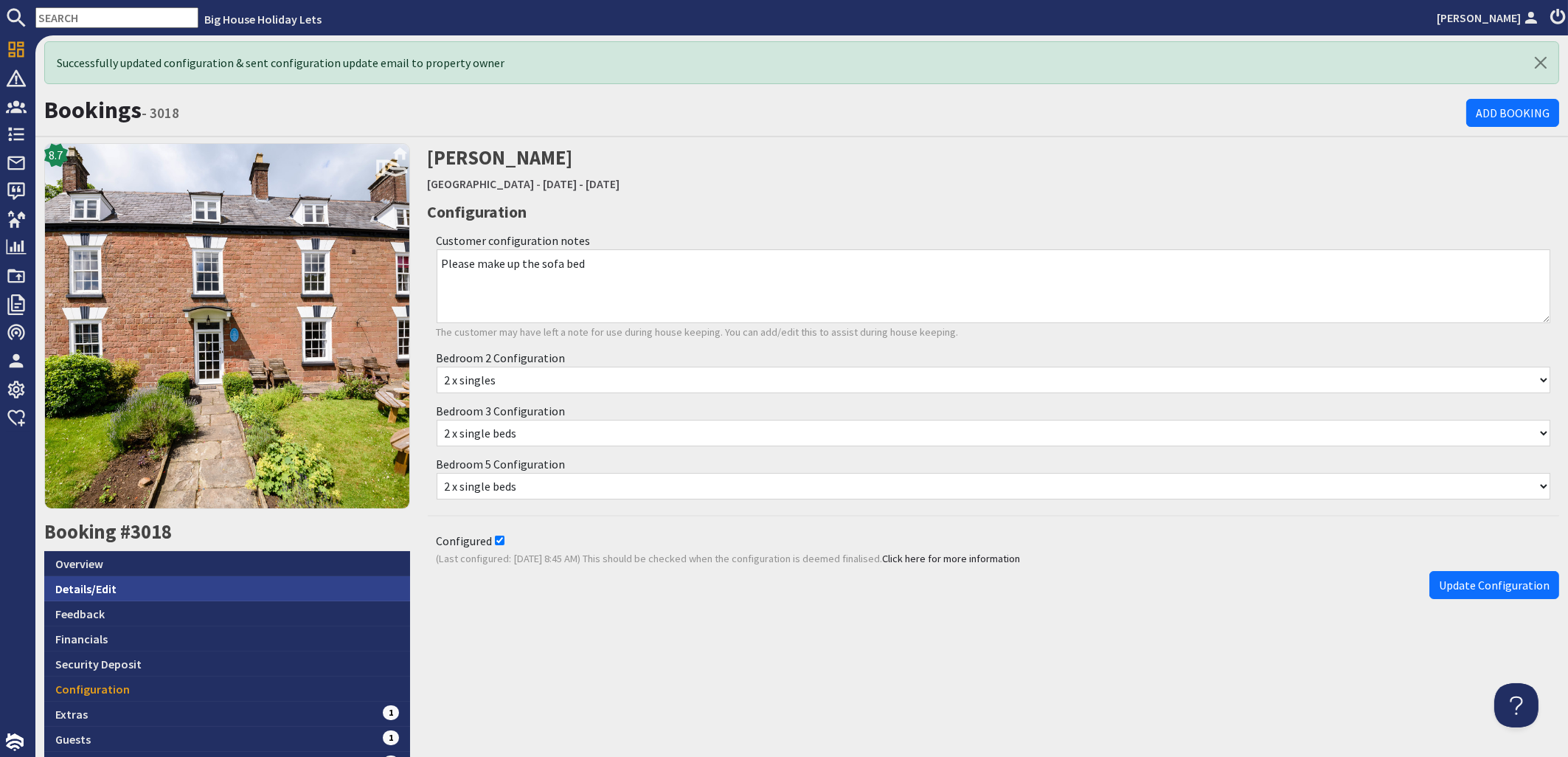
click at [72, 582] on link "Details/Edit" at bounding box center [227, 588] width 366 height 25
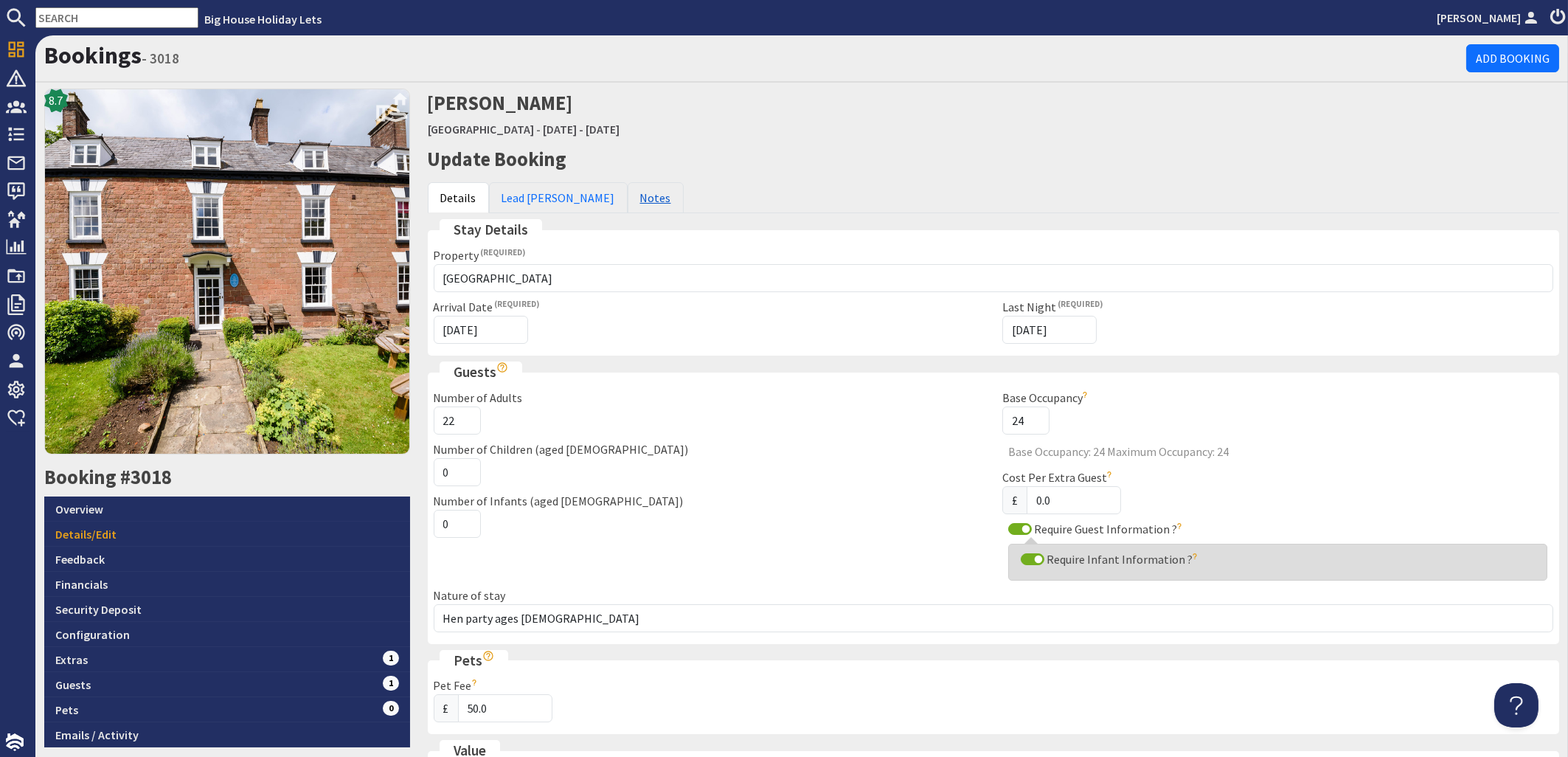
click at [628, 202] on link "Notes" at bounding box center [656, 198] width 56 height 31
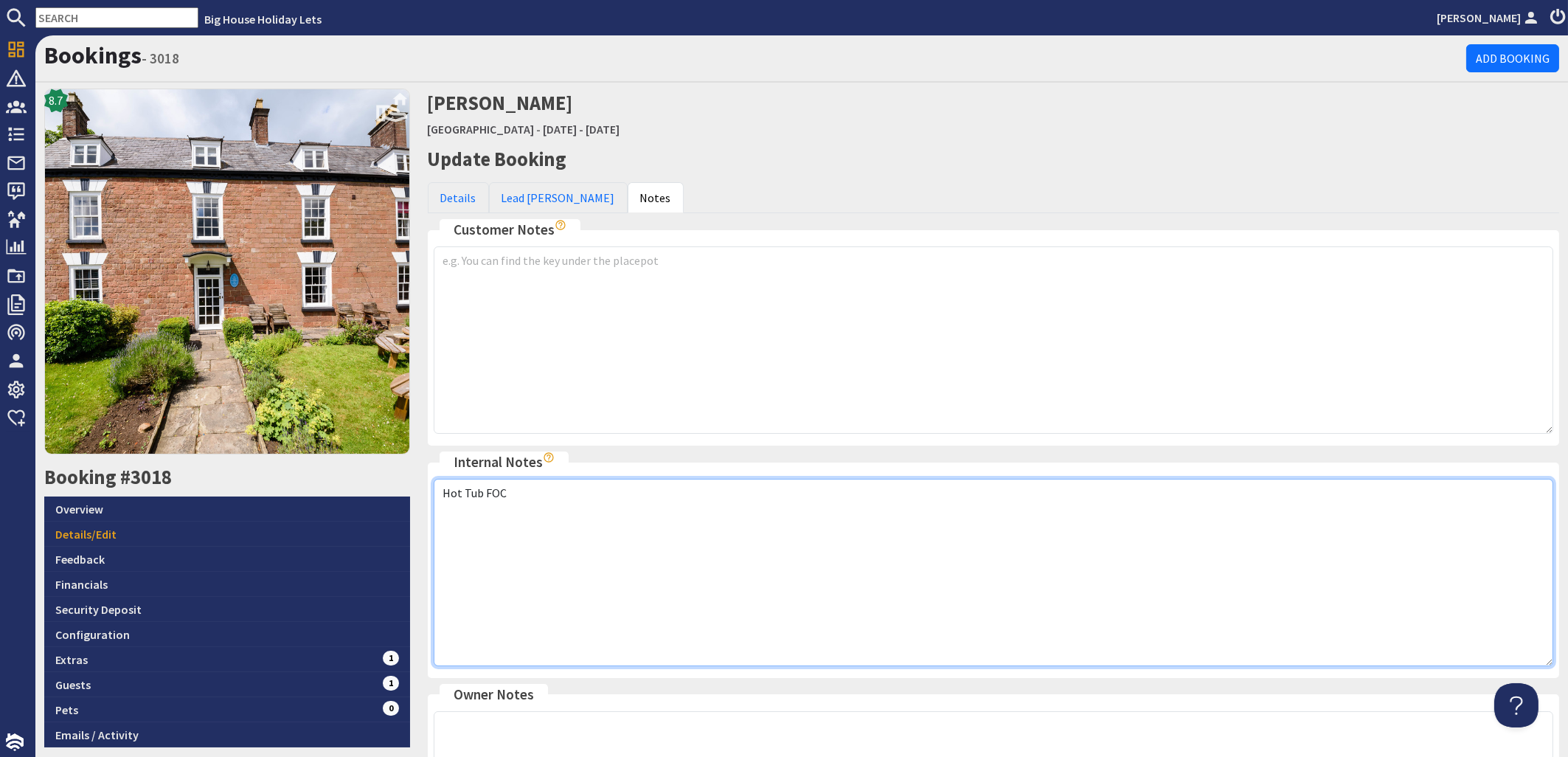
click at [518, 496] on textarea "Hot Tub FOC" at bounding box center [993, 572] width 1120 height 187
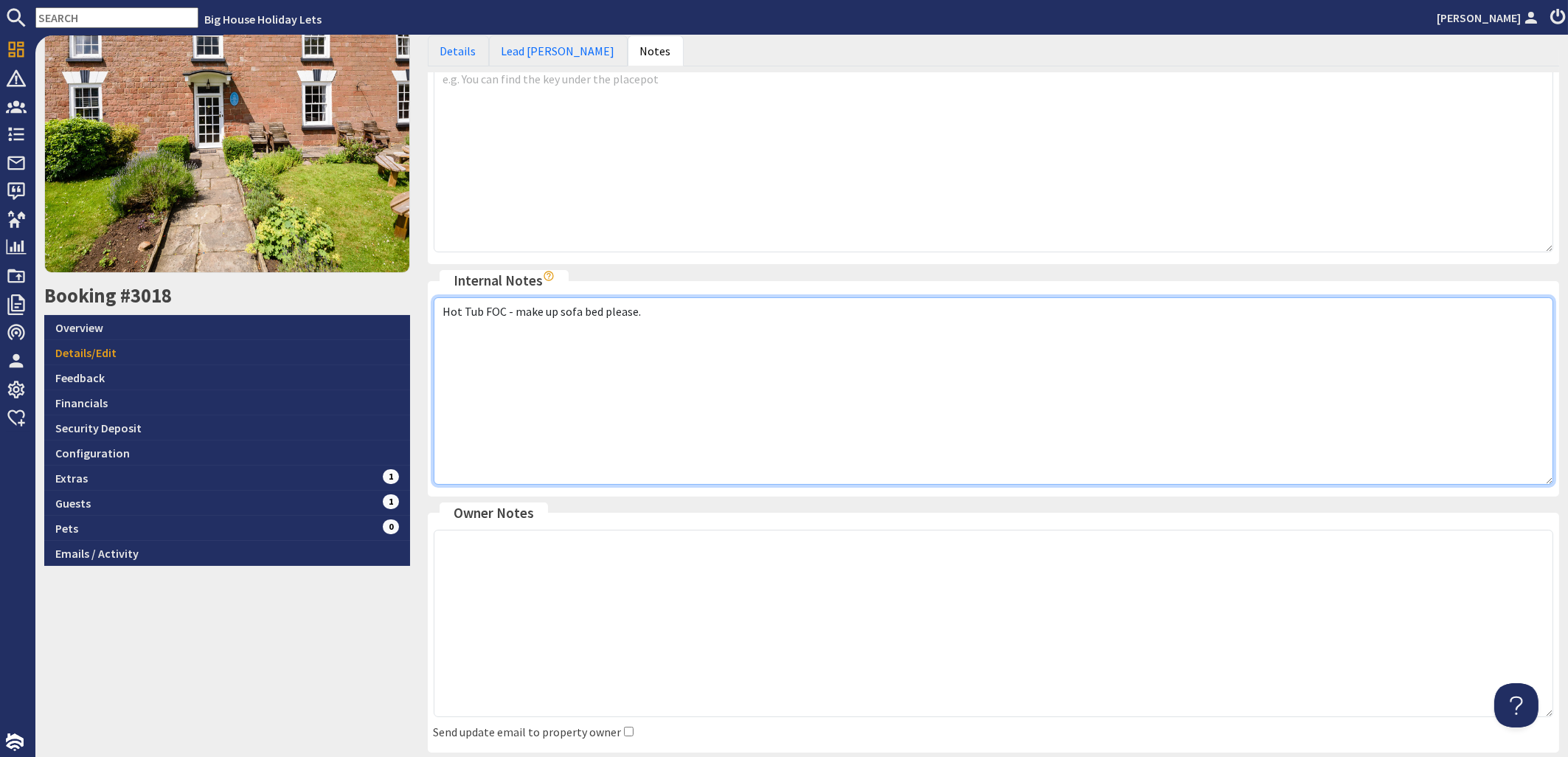
scroll to position [292, 0]
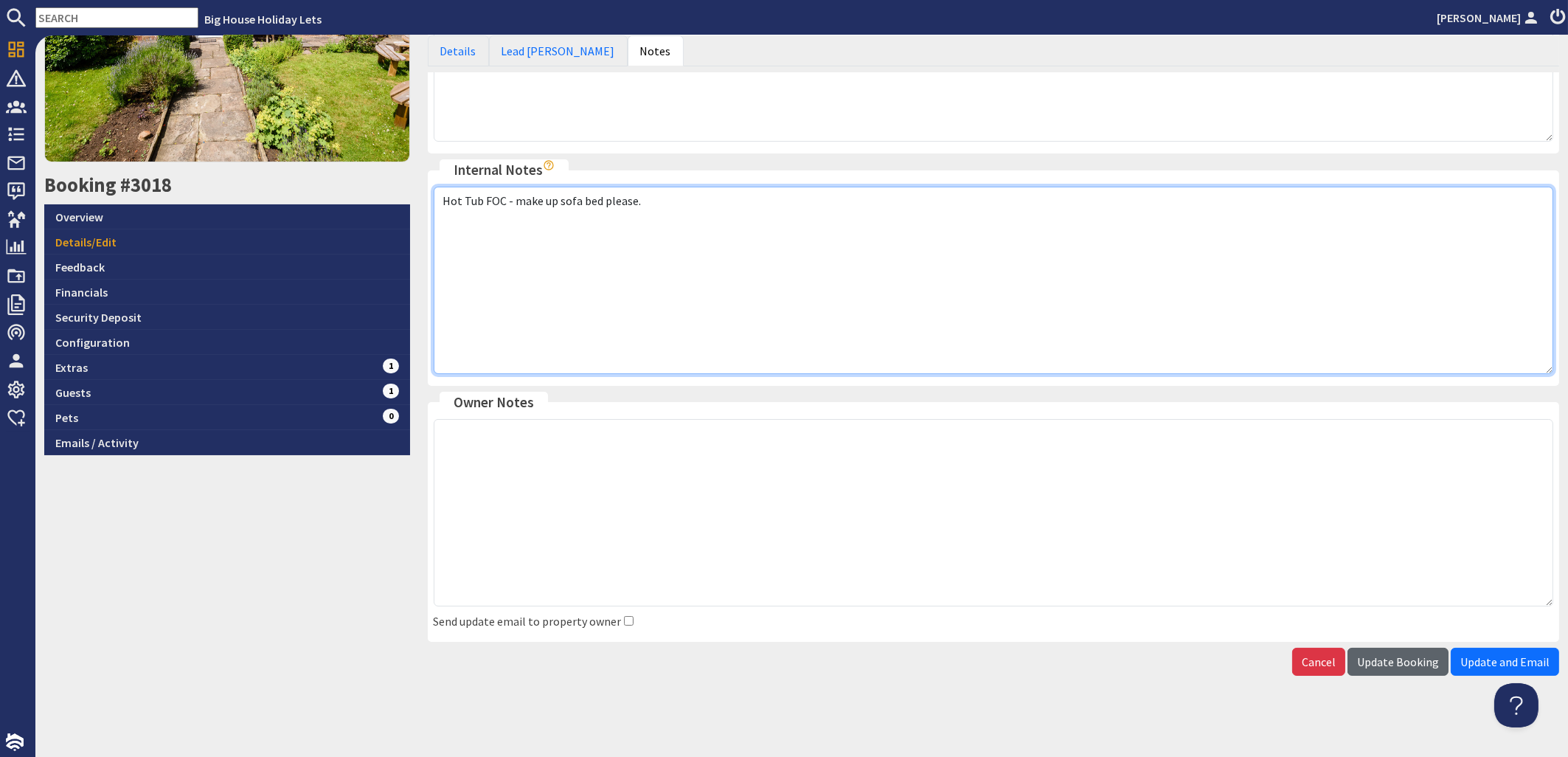
type textarea "Hot Tub FOC - make up sofa bed please."
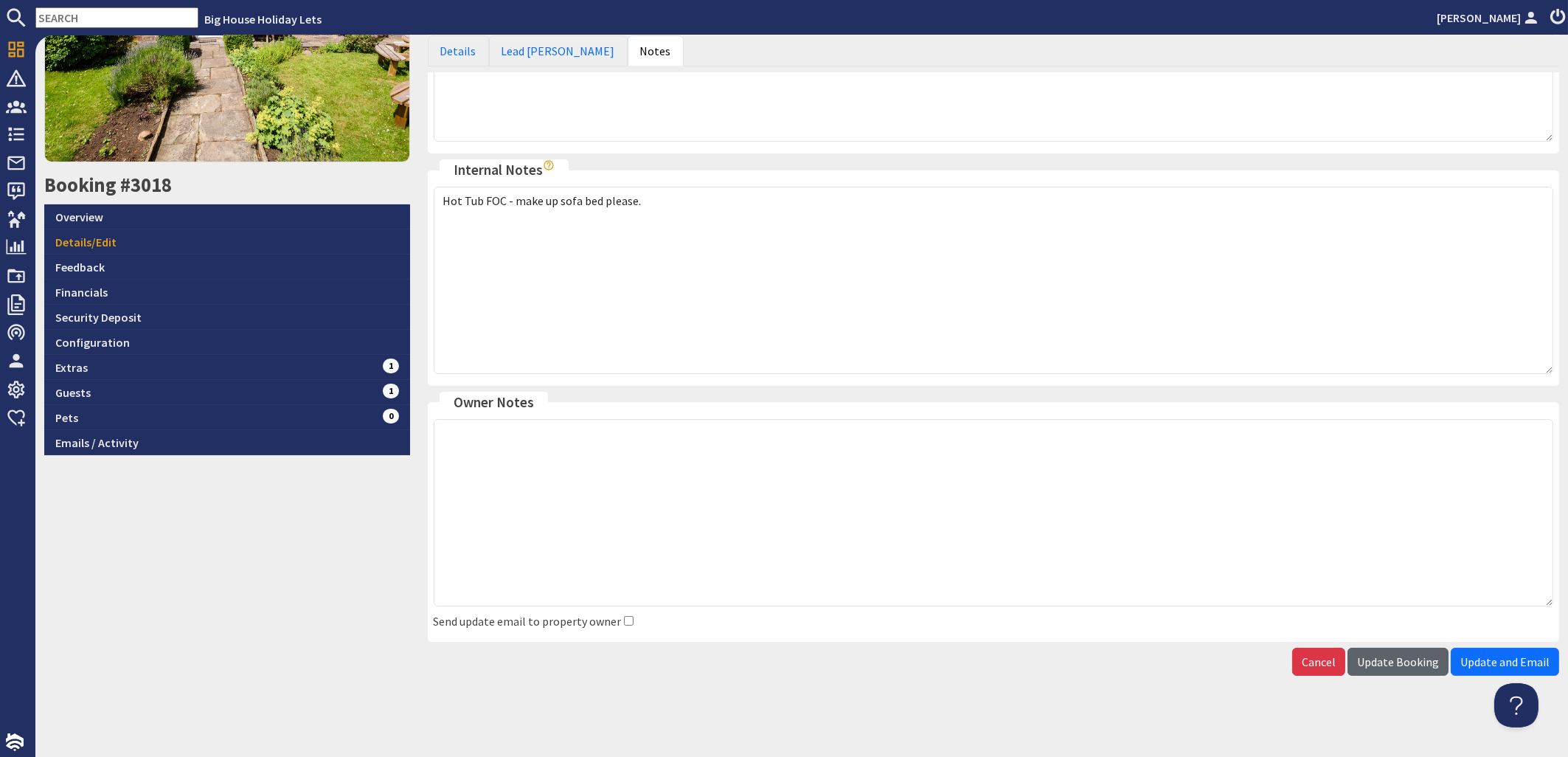
click at [1387, 662] on span "Update Booking" at bounding box center [1398, 662] width 82 height 14
